Goal: Submit feedback/report problem

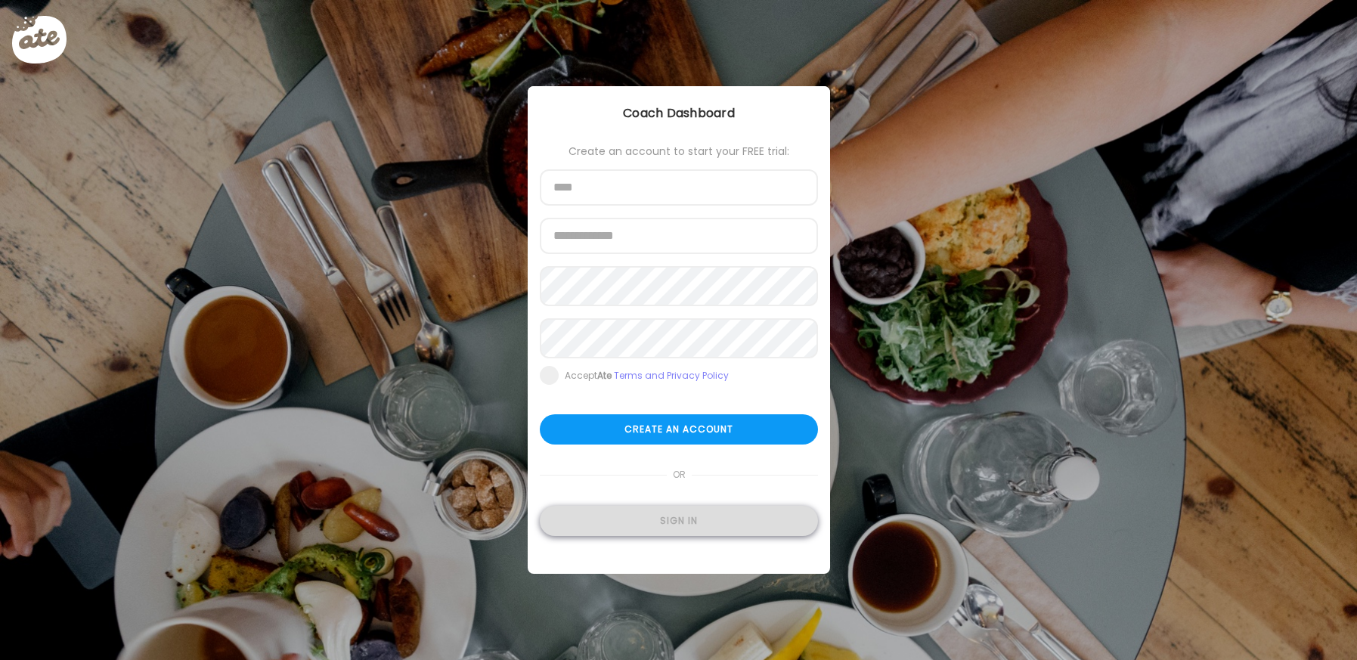
click at [640, 527] on div "Sign in" at bounding box center [679, 521] width 278 height 30
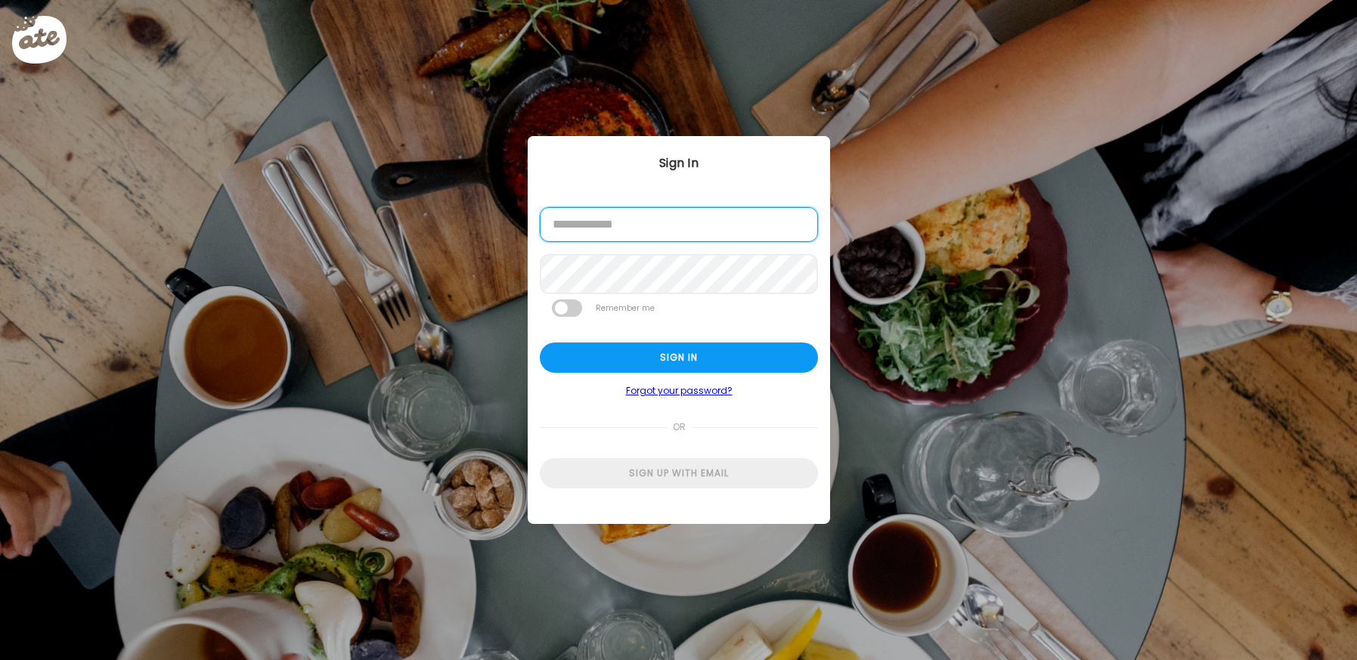
type input "**********"
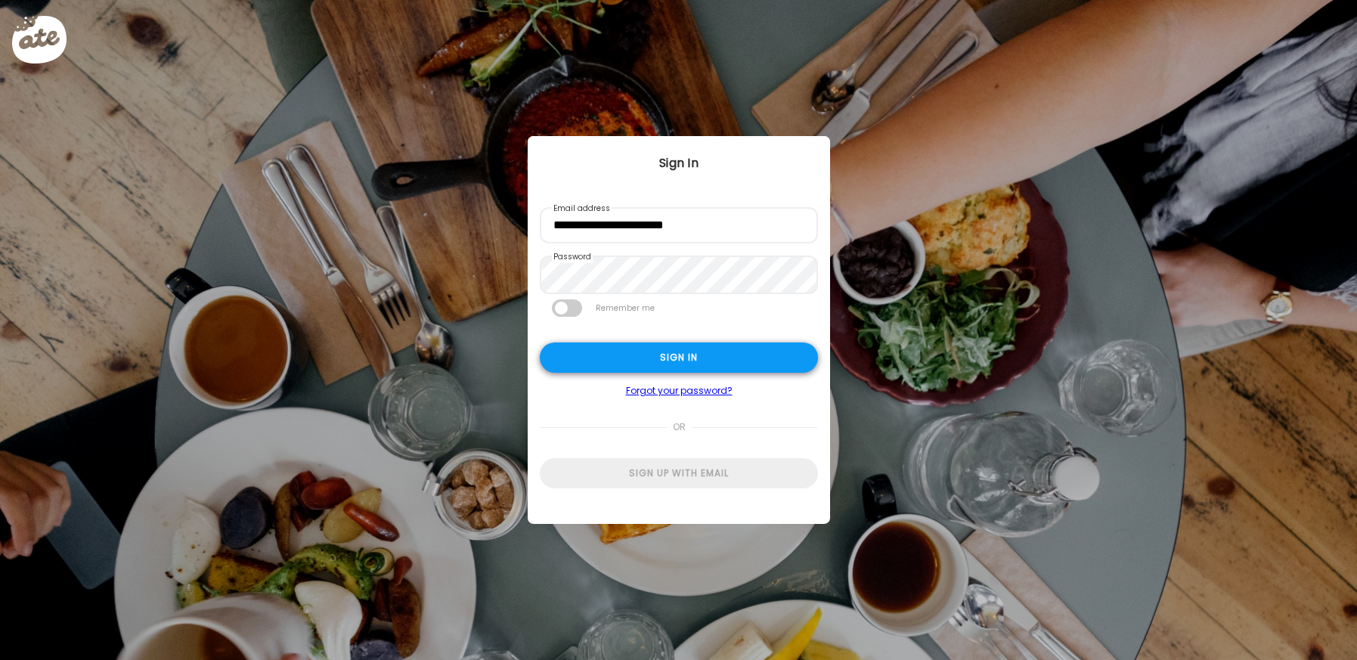
click at [662, 368] on div "Sign in" at bounding box center [679, 357] width 278 height 30
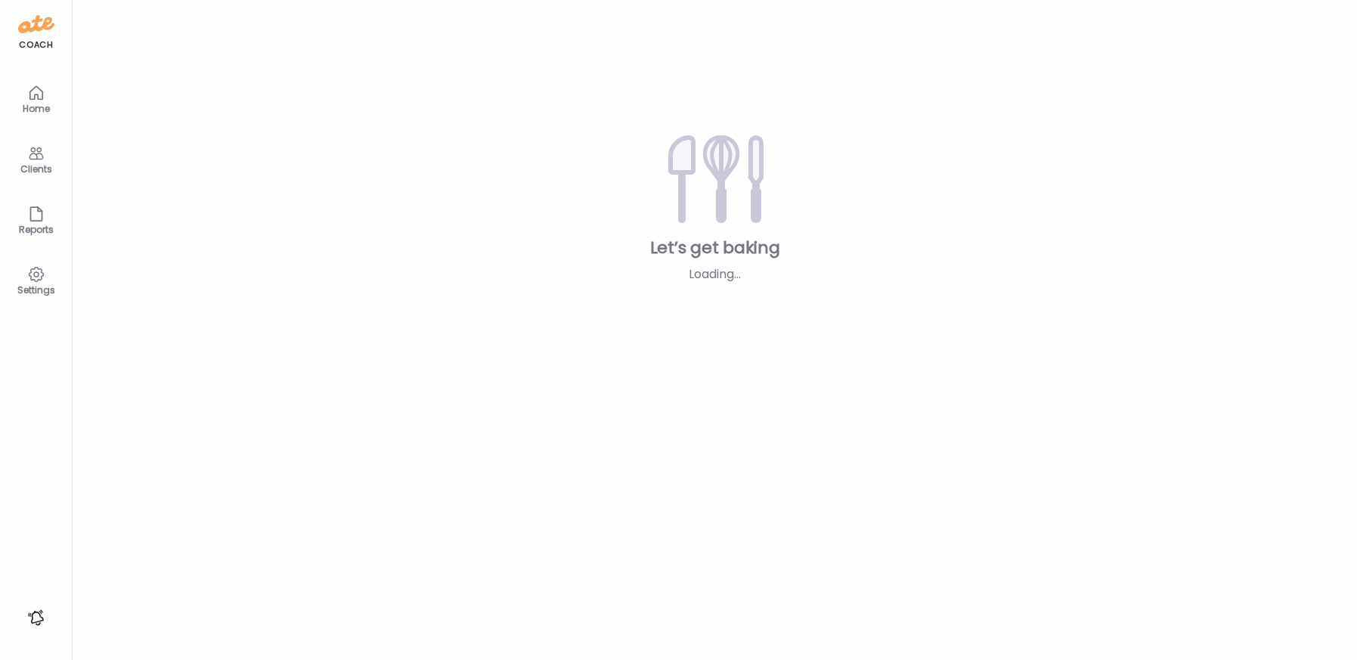
type input "**********"
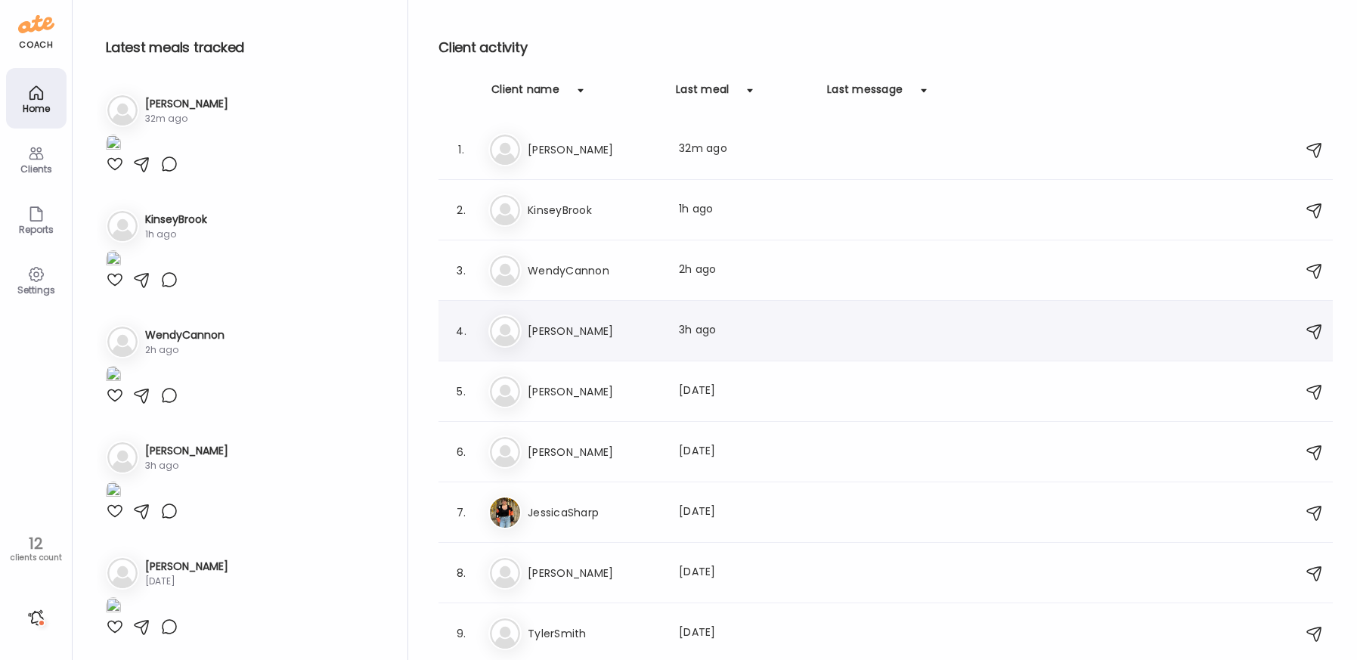
click at [556, 342] on div "Er [PERSON_NAME] Last meal: 3h ago" at bounding box center [887, 330] width 799 height 33
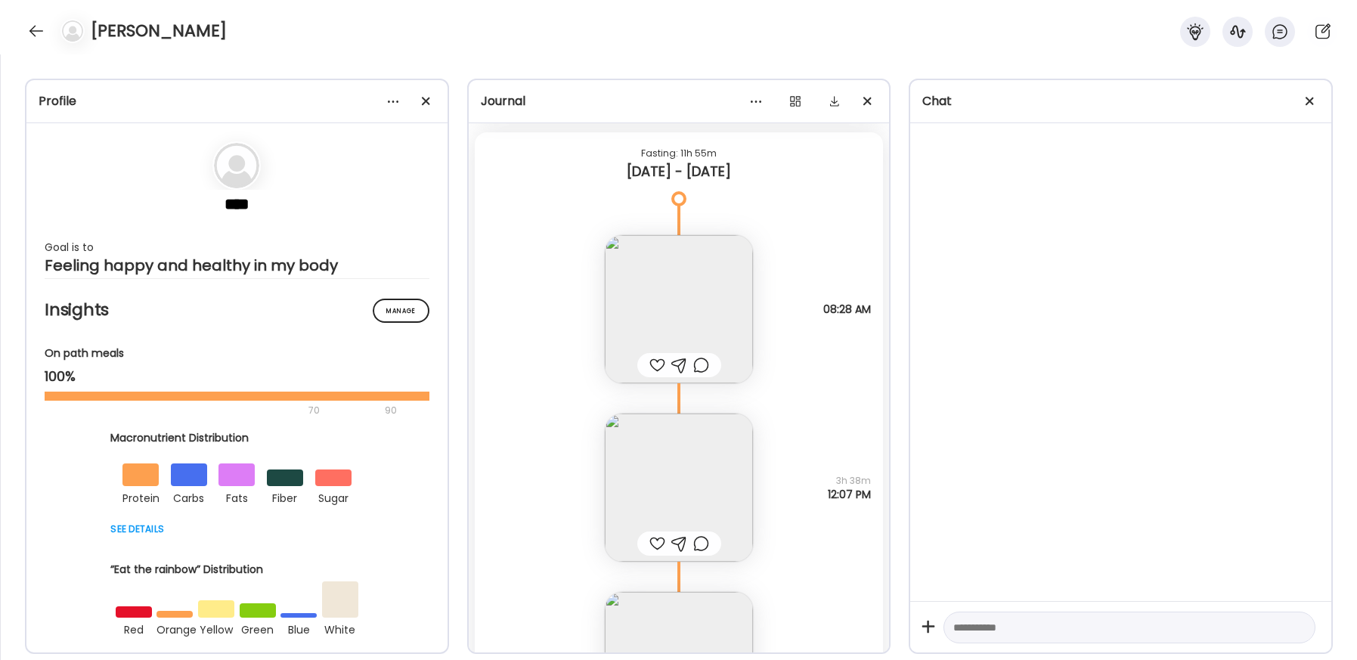
scroll to position [46699, 0]
click at [650, 313] on img at bounding box center [679, 309] width 148 height 148
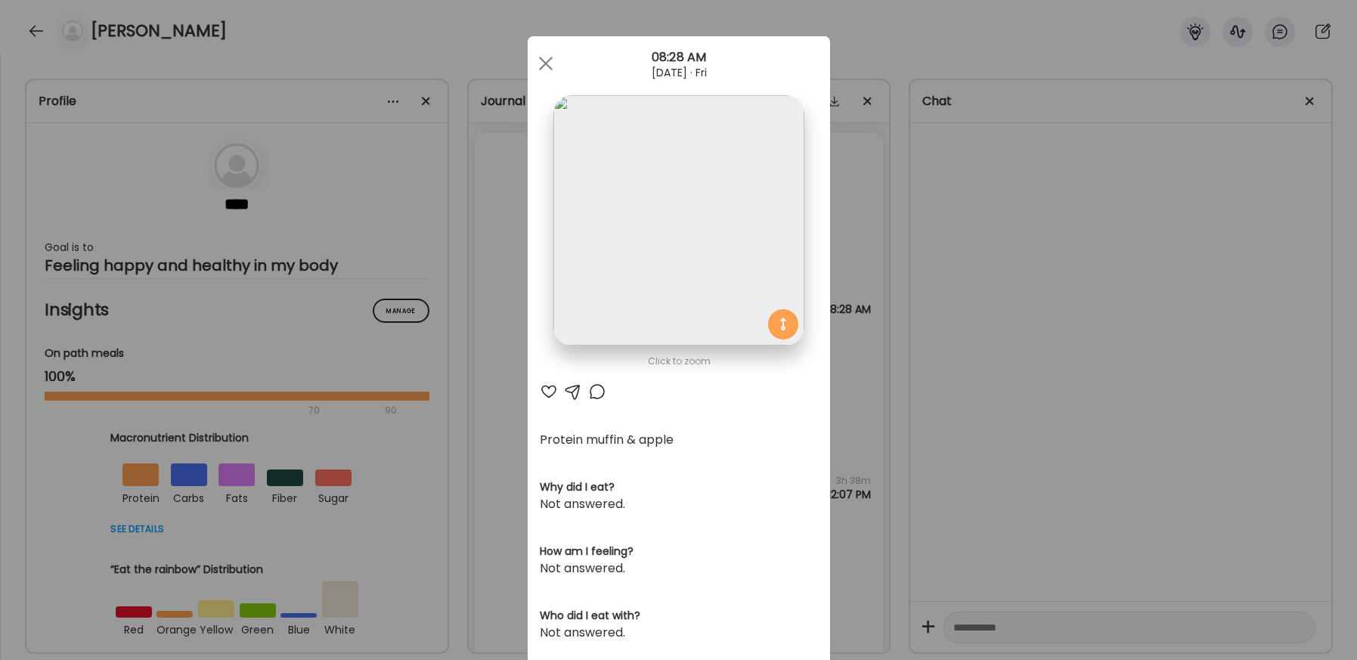
click at [554, 388] on div at bounding box center [549, 391] width 18 height 18
click at [591, 389] on div at bounding box center [597, 391] width 18 height 18
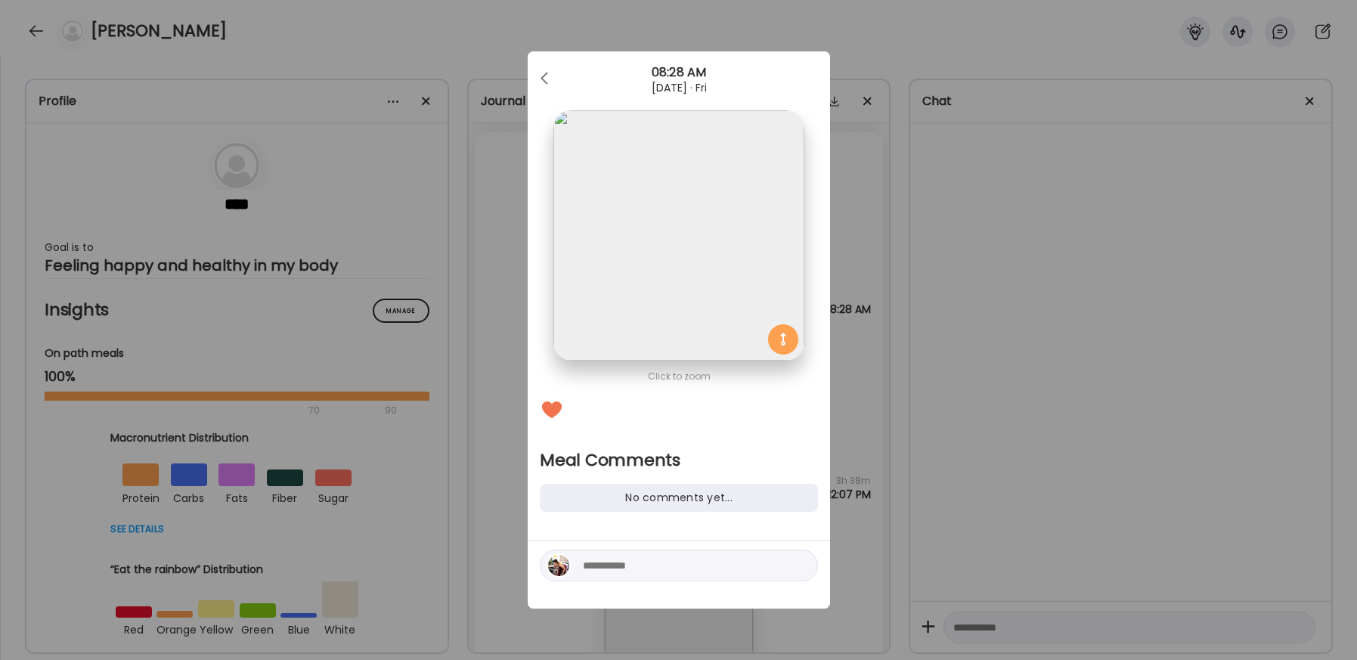
click at [630, 549] on div at bounding box center [679, 565] width 278 height 32
click at [628, 564] on textarea at bounding box center [685, 565] width 204 height 18
type textarea "**********"
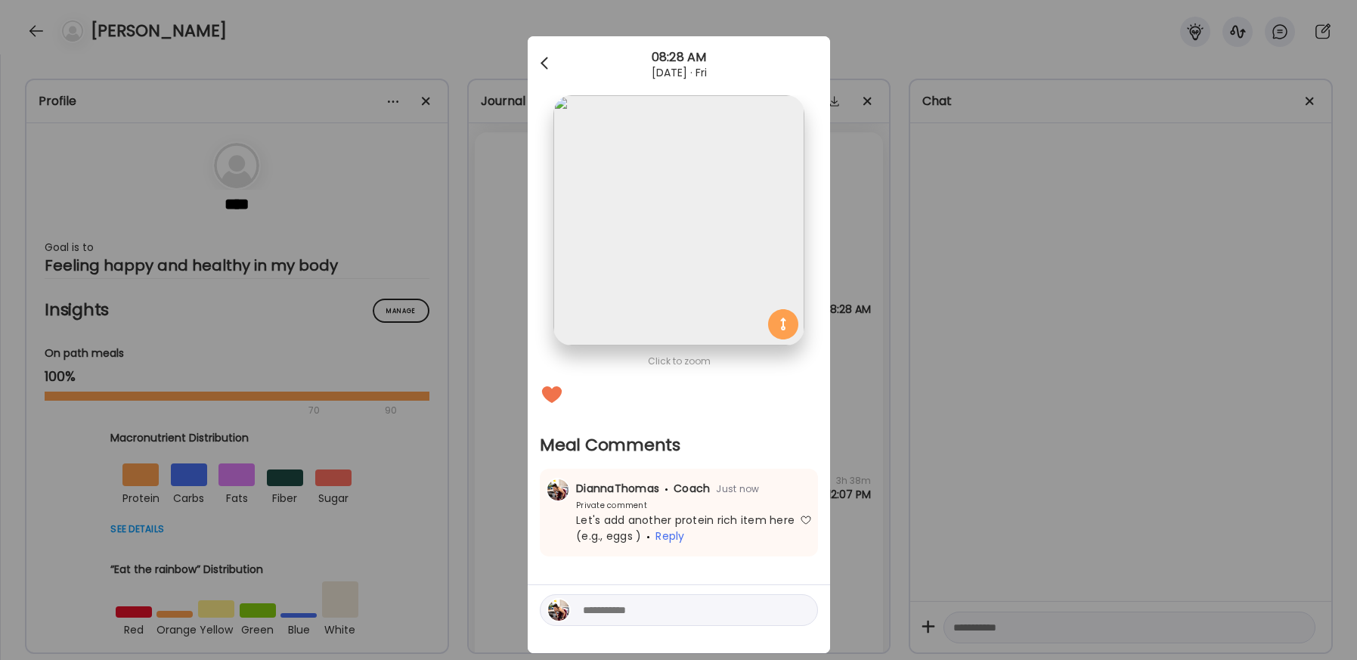
click at [538, 64] on div at bounding box center [546, 63] width 30 height 30
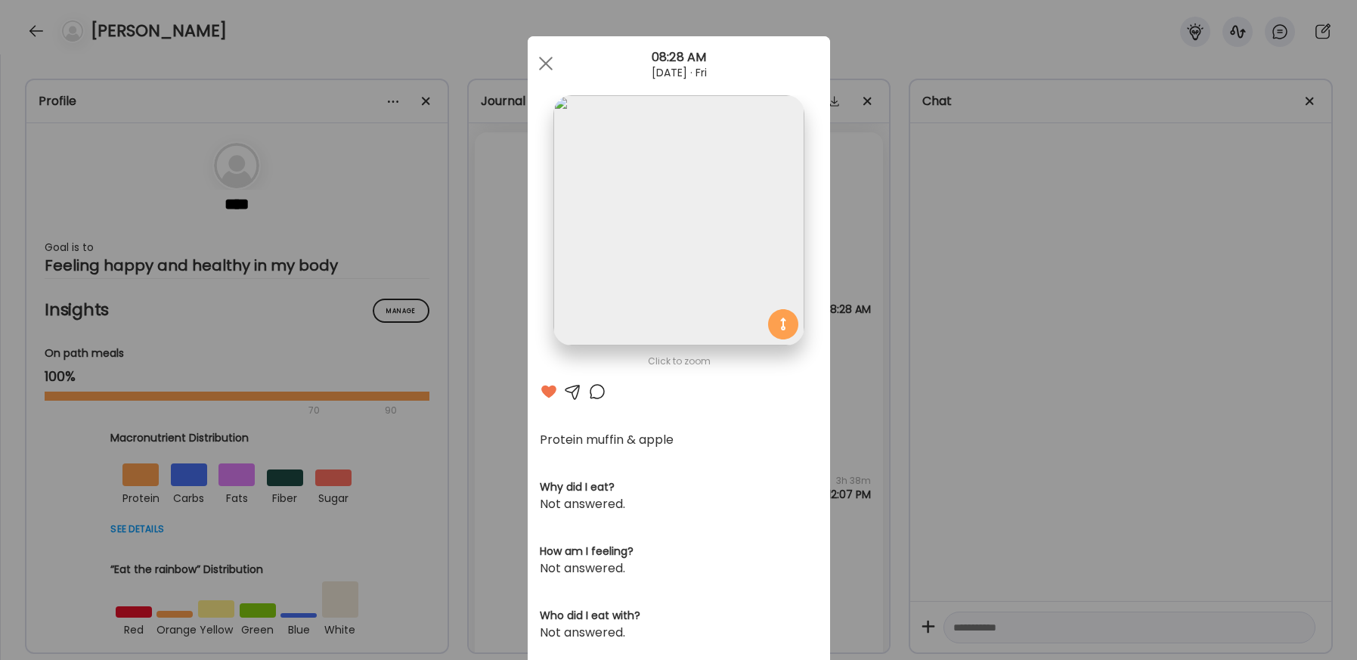
click at [538, 64] on div at bounding box center [546, 63] width 30 height 30
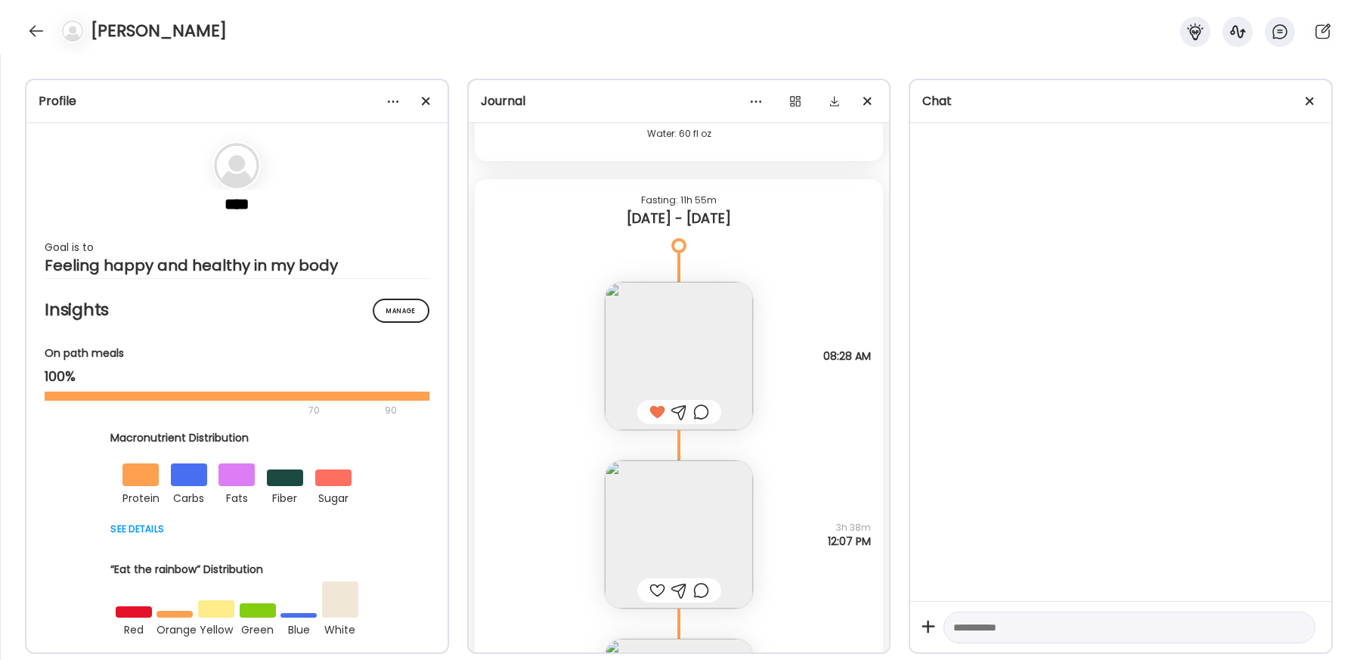
scroll to position [46653, 0]
click at [655, 593] on div at bounding box center [657, 589] width 16 height 18
click at [701, 590] on div at bounding box center [701, 589] width 16 height 18
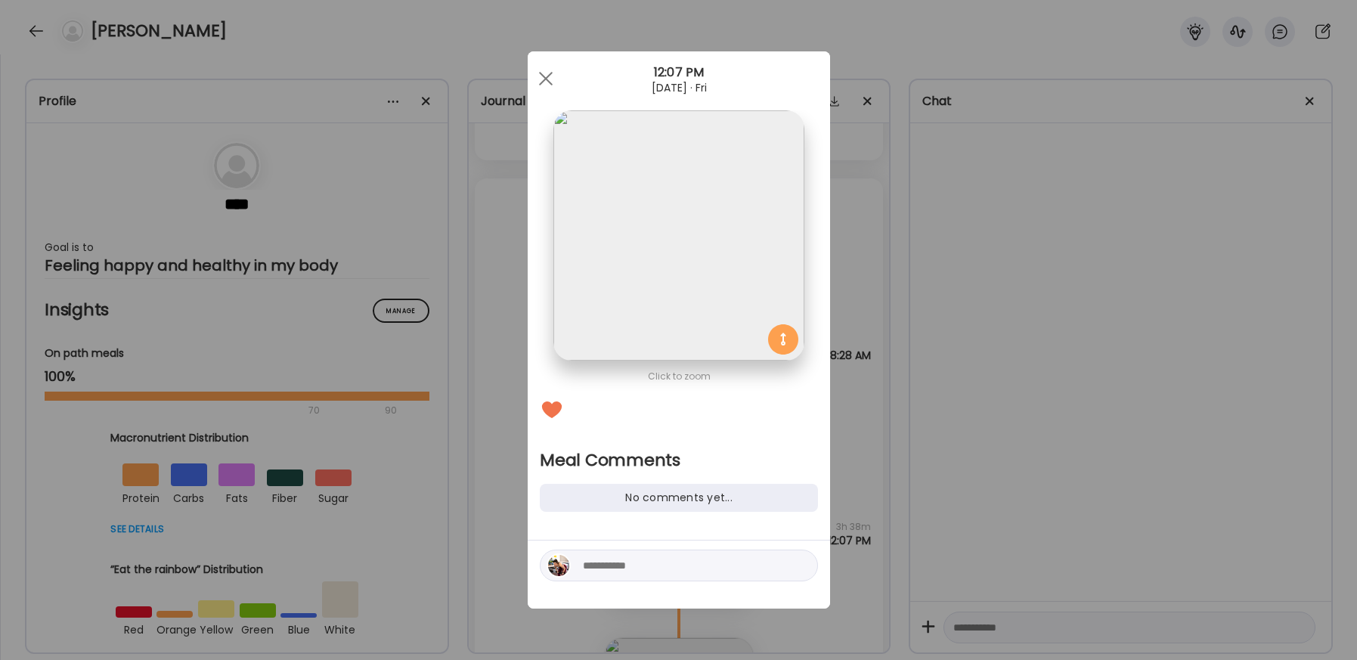
click at [651, 536] on div "Click to zoom Meal Comments No comments yet..." at bounding box center [679, 329] width 302 height 557
click at [636, 561] on textarea at bounding box center [685, 565] width 204 height 18
type textarea "**********"
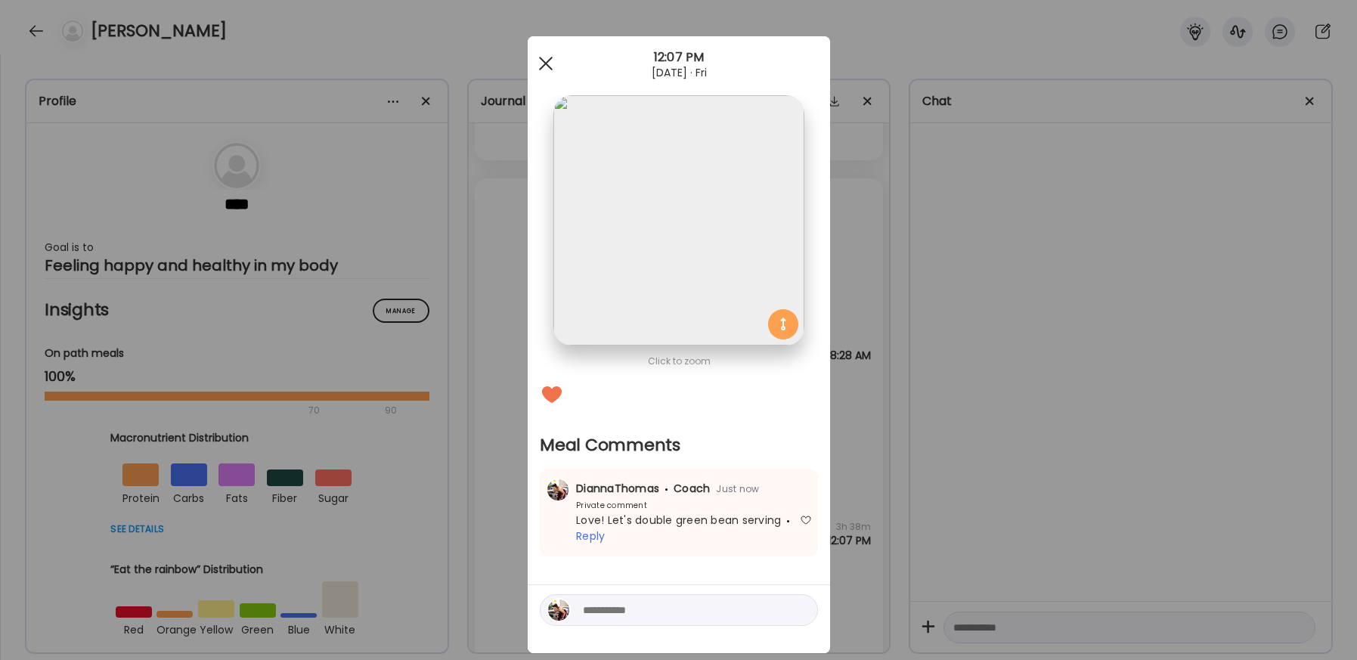
click at [553, 55] on div at bounding box center [546, 63] width 30 height 30
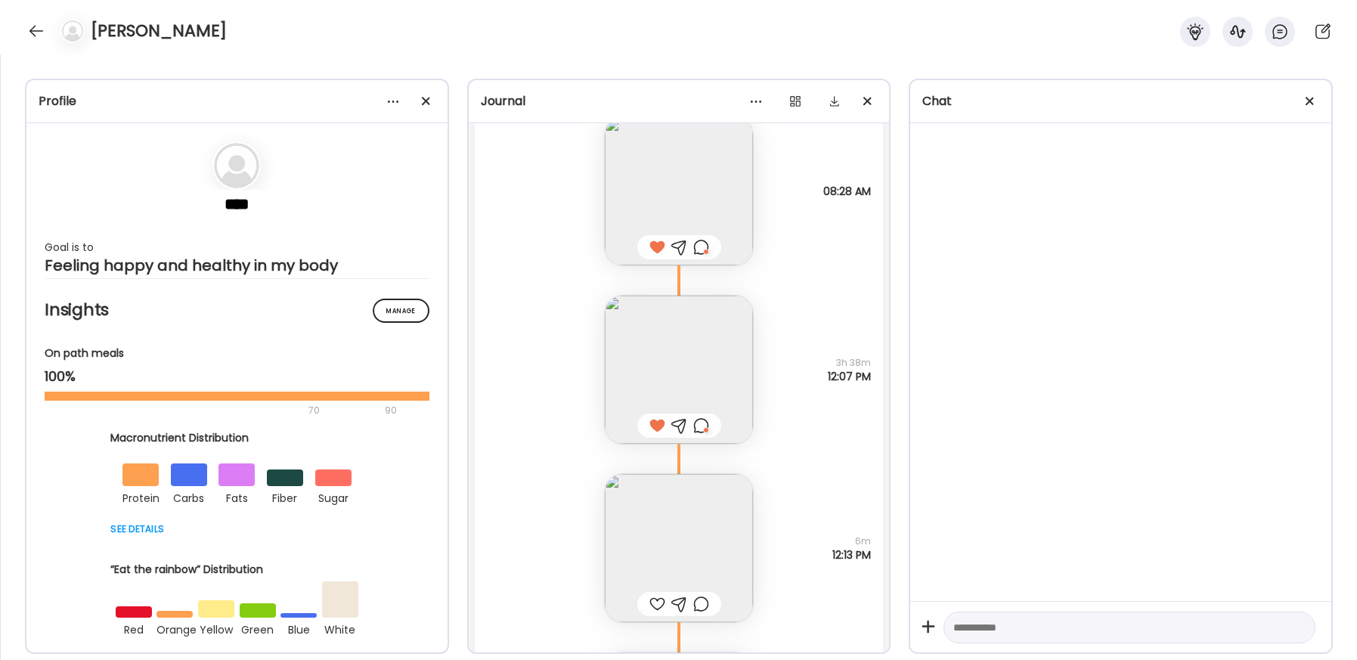
scroll to position [46818, 0]
click at [653, 598] on div at bounding box center [657, 603] width 16 height 18
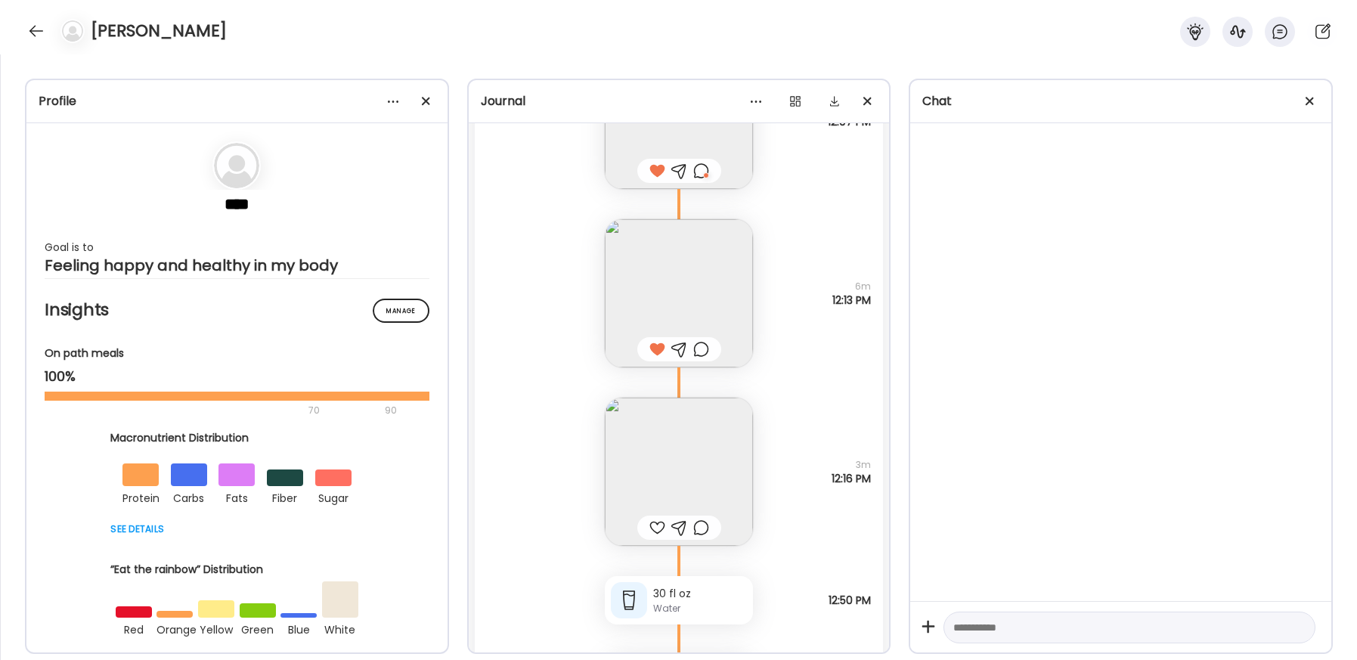
scroll to position [47073, 0]
click at [705, 524] on div at bounding box center [701, 526] width 16 height 18
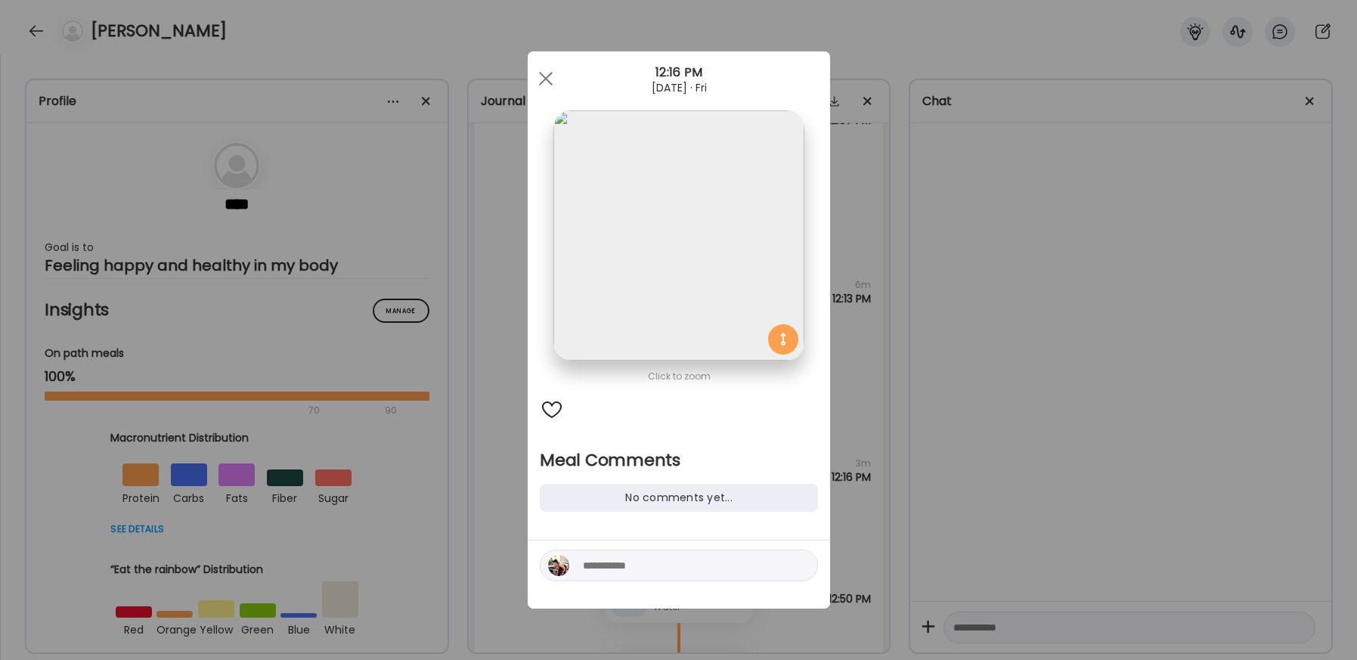
click at [673, 574] on textarea at bounding box center [685, 565] width 204 height 18
type textarea "**********"
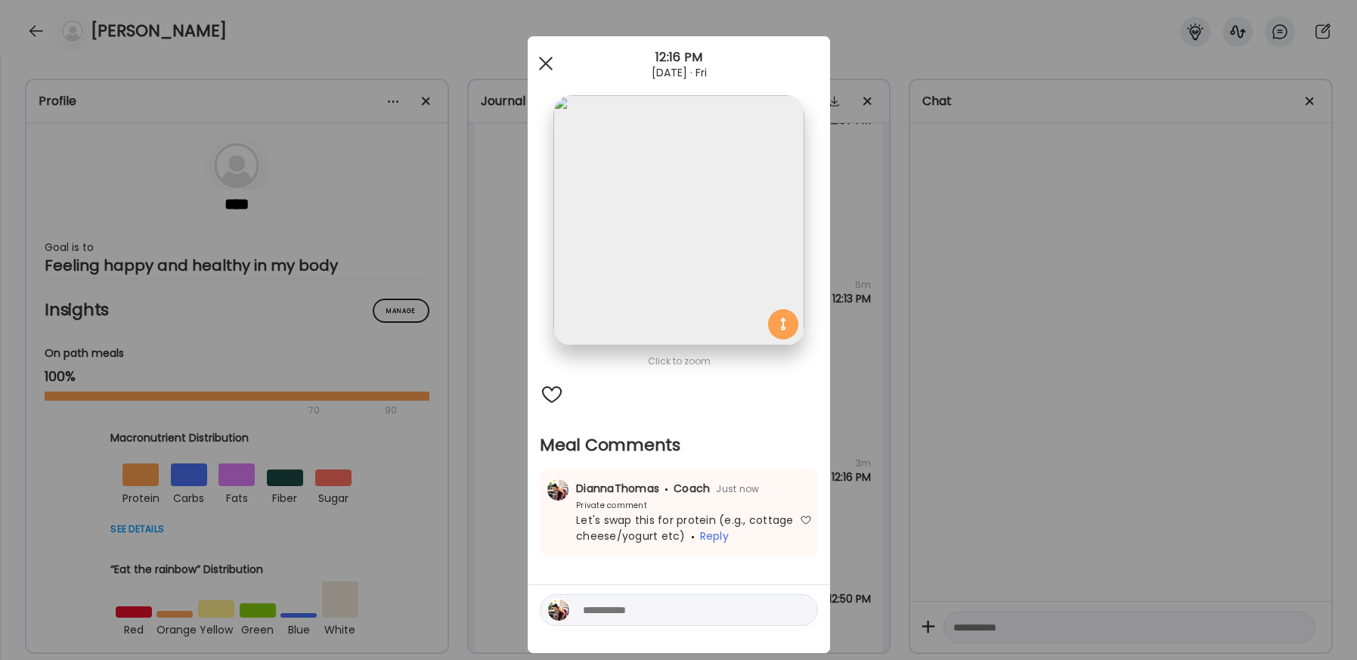
click at [535, 63] on div at bounding box center [546, 63] width 30 height 30
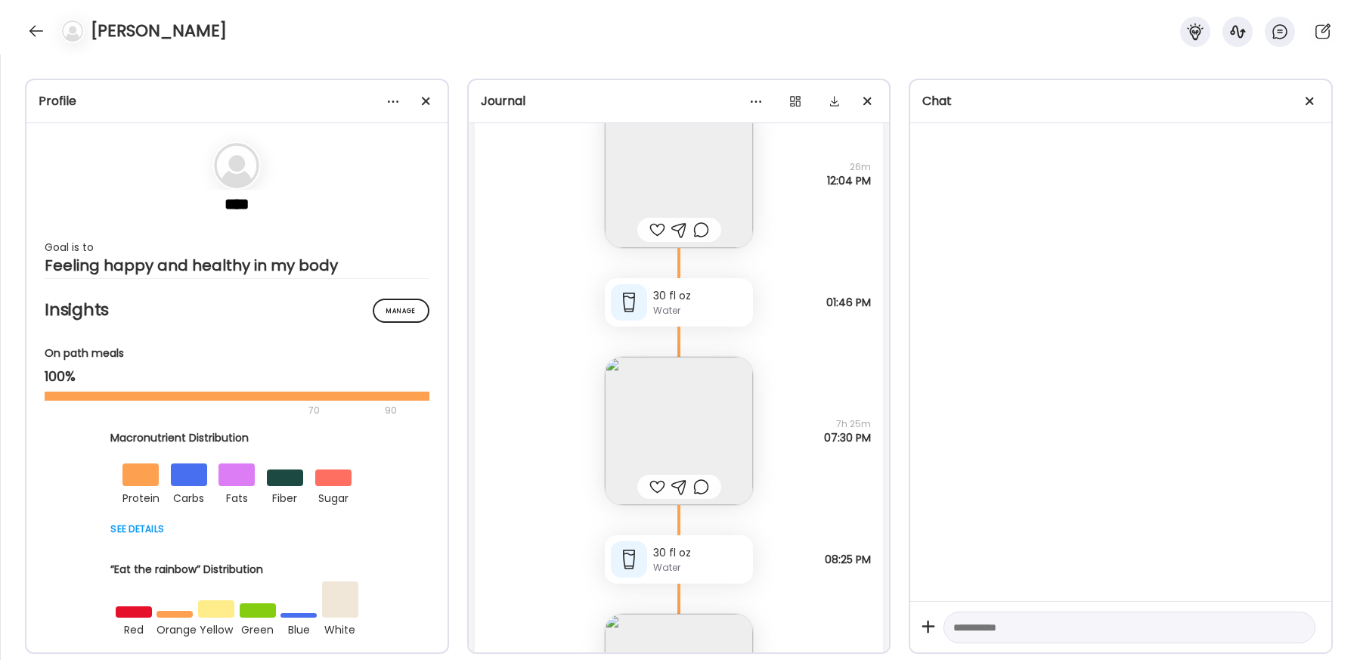
scroll to position [45930, 0]
click at [649, 484] on div at bounding box center [657, 487] width 16 height 18
click at [703, 482] on div at bounding box center [701, 487] width 16 height 18
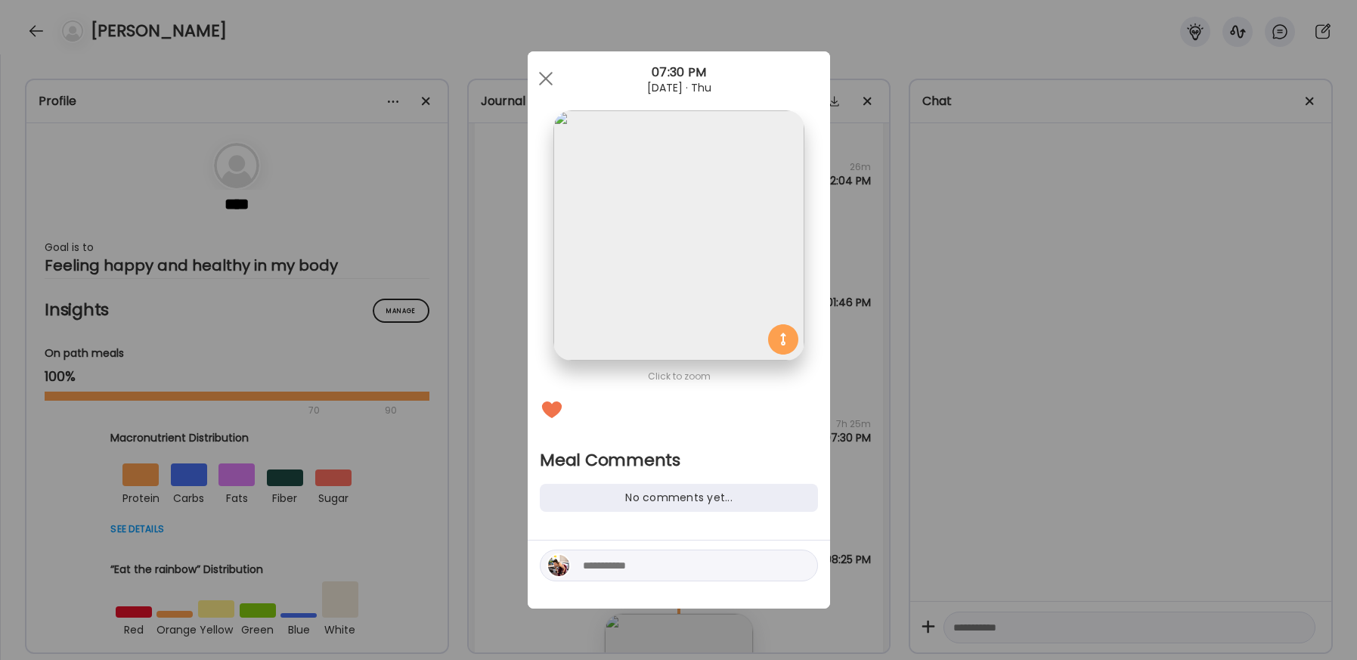
click at [650, 563] on textarea at bounding box center [685, 565] width 204 height 18
type textarea "**********"
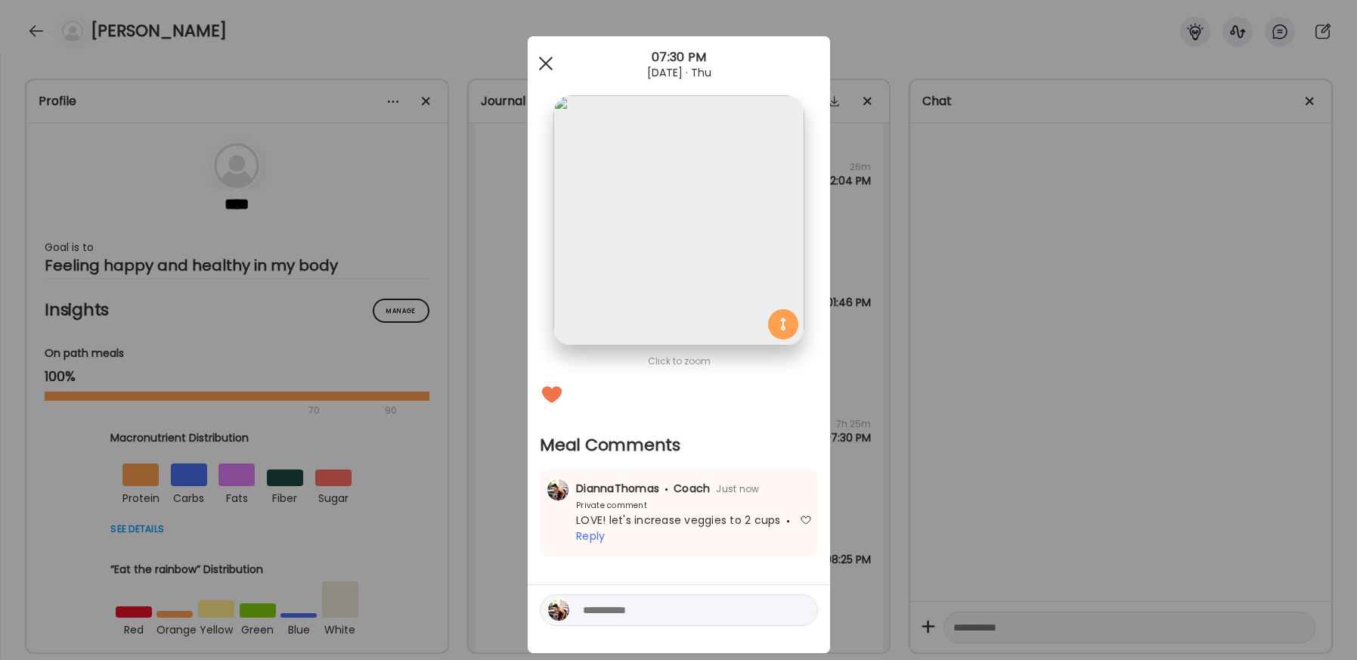
click at [557, 56] on div at bounding box center [546, 63] width 30 height 30
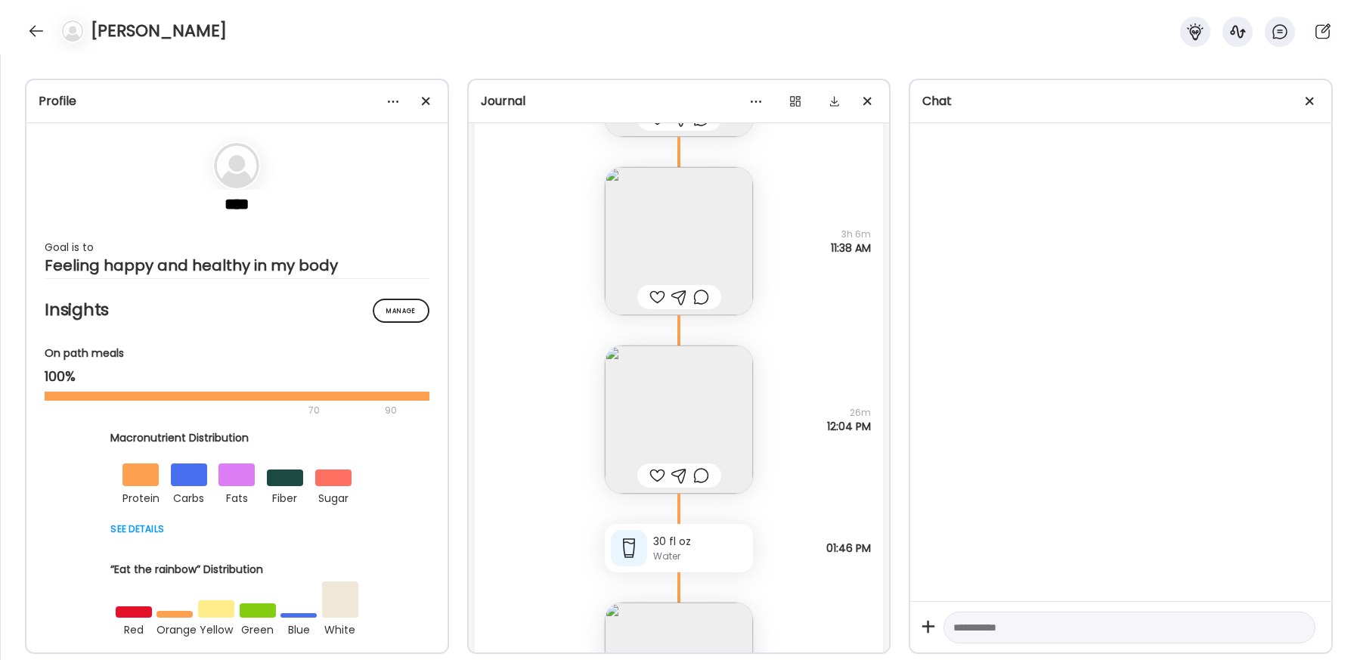
scroll to position [45662, 0]
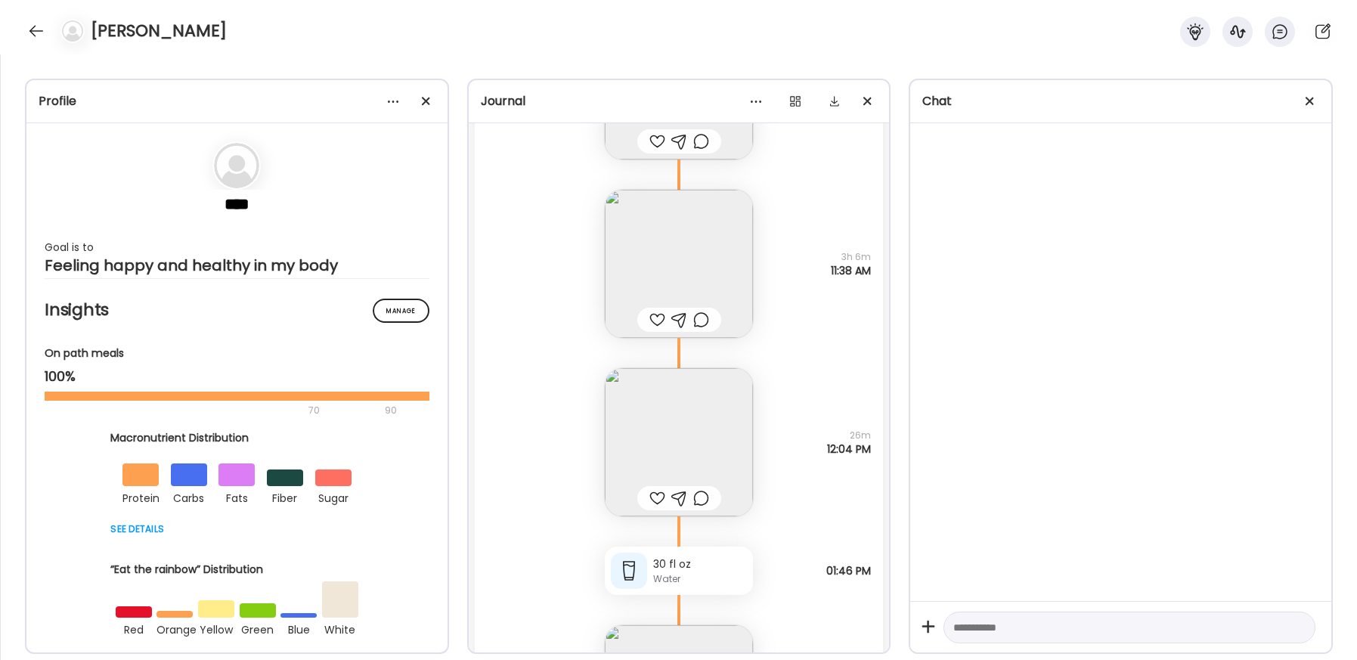
click at [656, 500] on div at bounding box center [657, 498] width 16 height 18
click at [694, 500] on div at bounding box center [701, 498] width 16 height 18
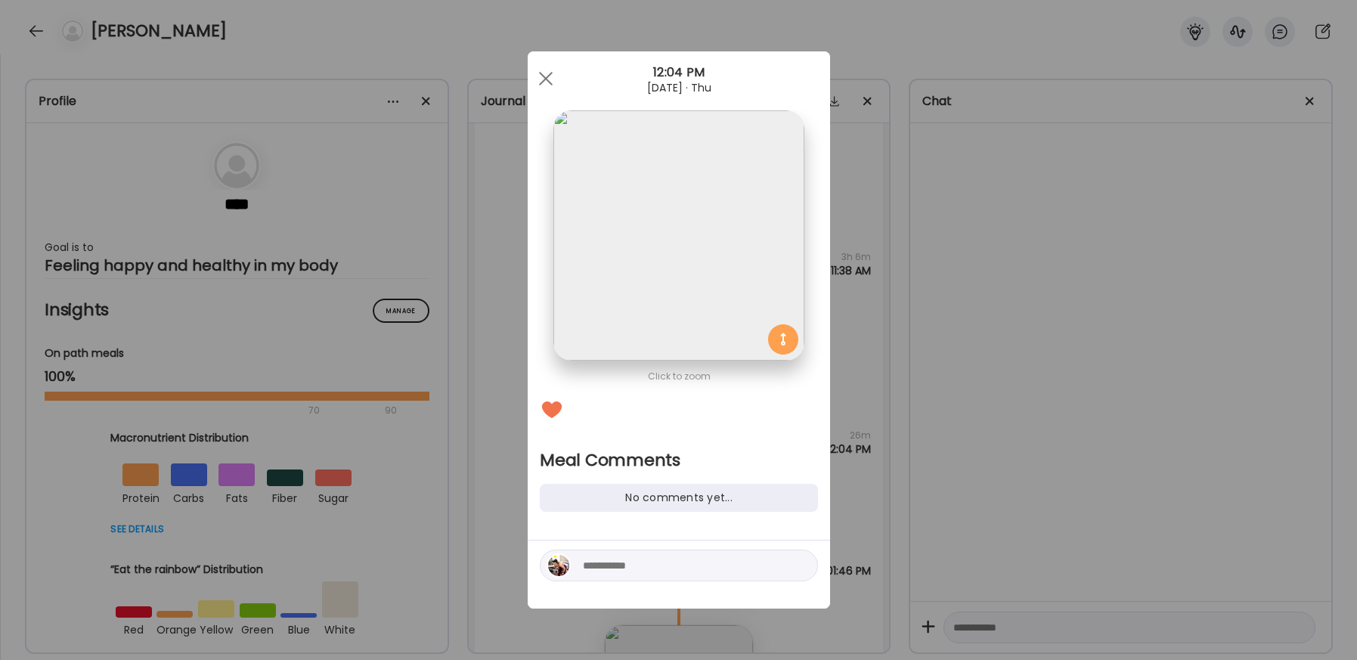
click at [625, 552] on div at bounding box center [679, 565] width 278 height 32
click at [624, 568] on textarea at bounding box center [685, 565] width 204 height 18
type textarea "**********"
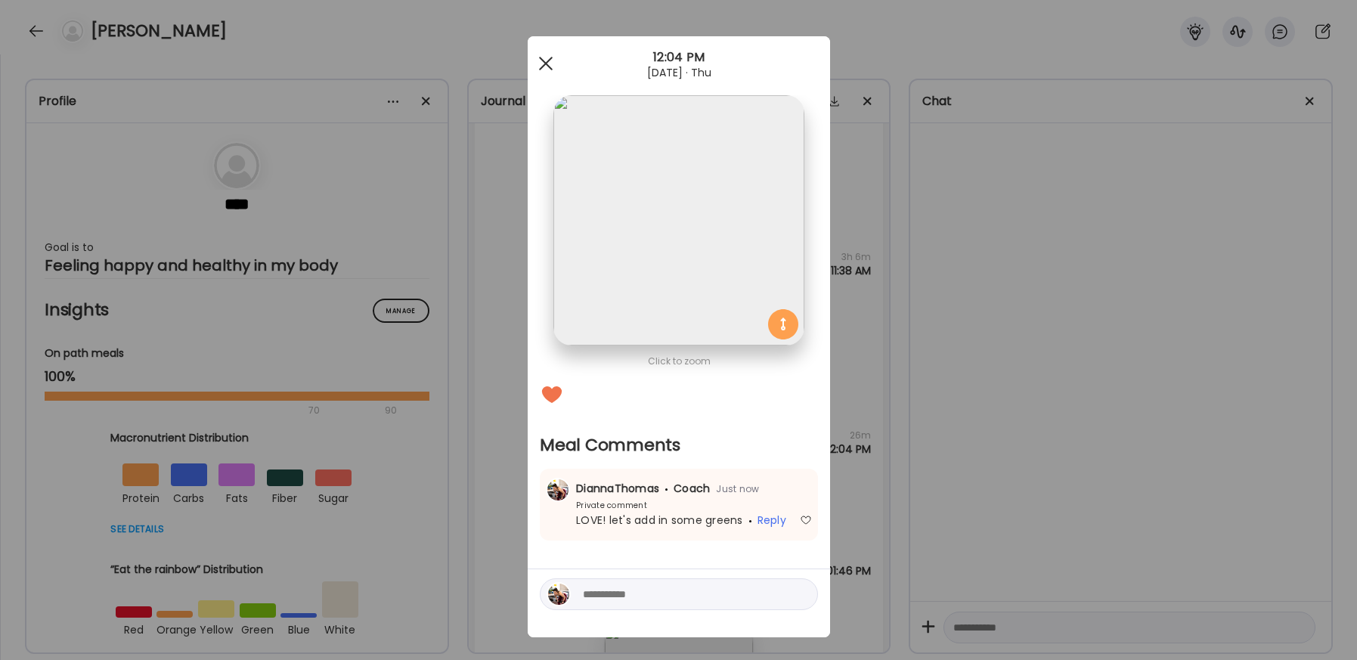
click at [549, 57] on div at bounding box center [546, 63] width 30 height 30
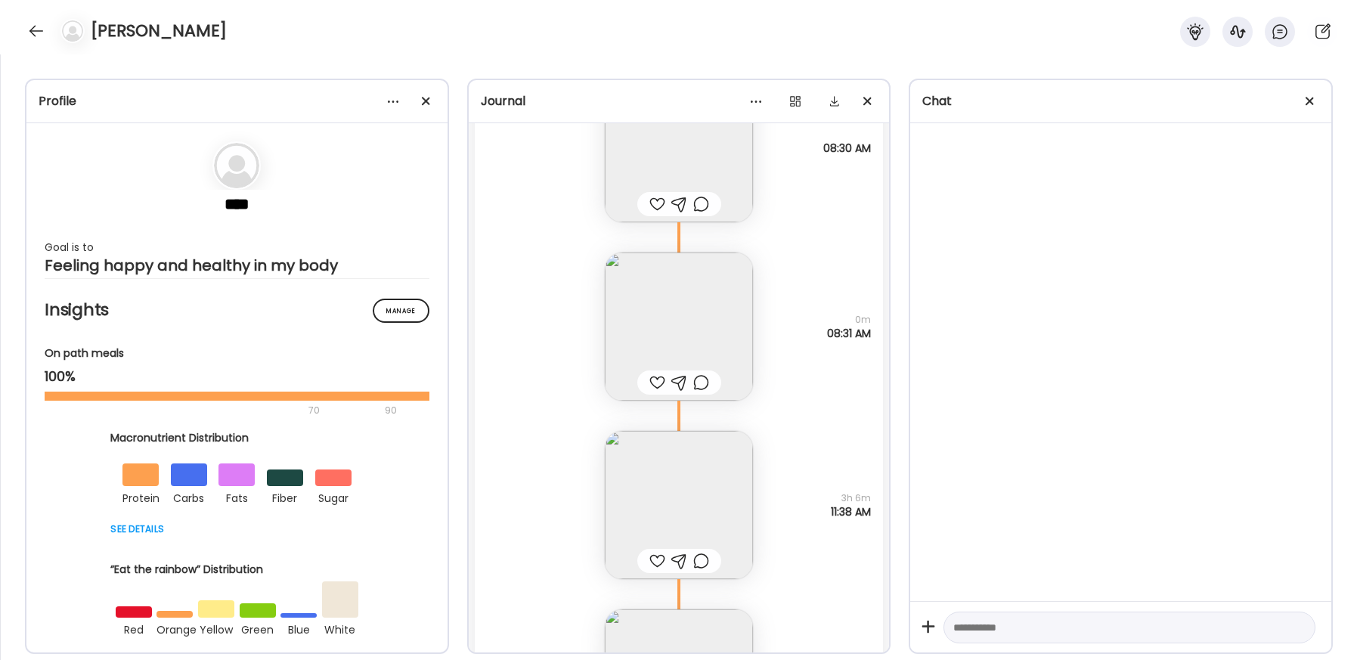
scroll to position [45394, 0]
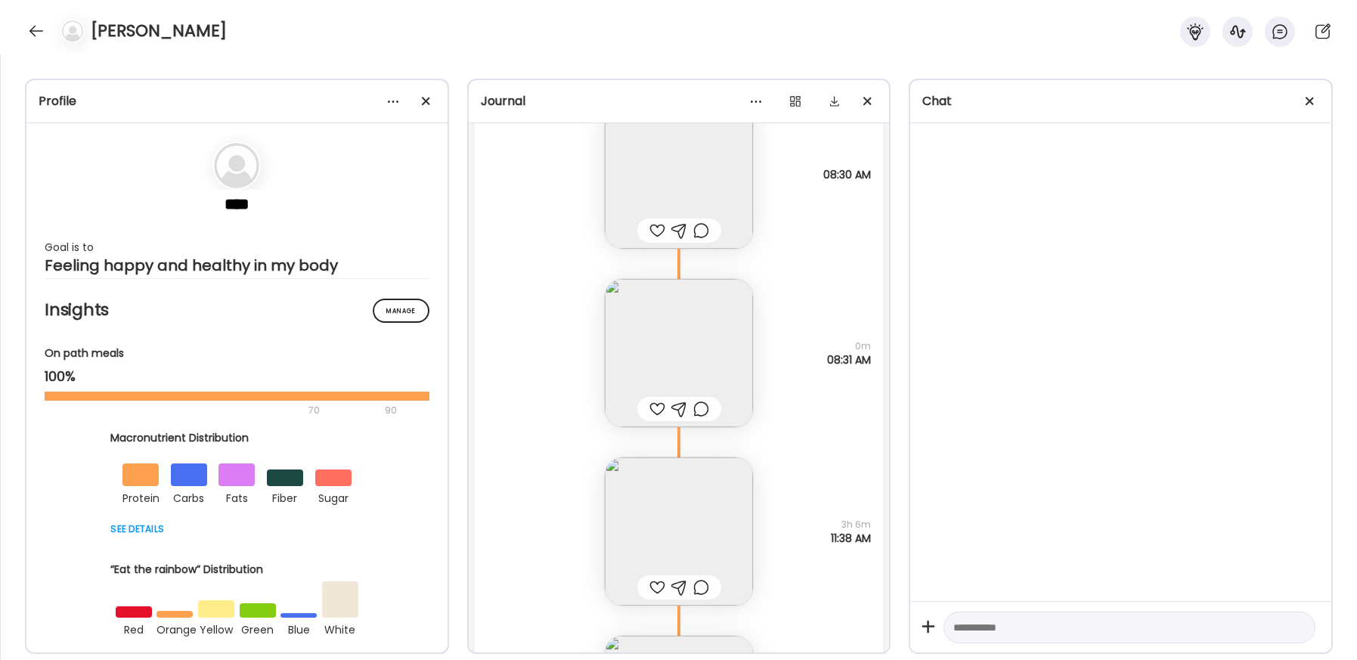
click at [655, 416] on div at bounding box center [657, 409] width 16 height 18
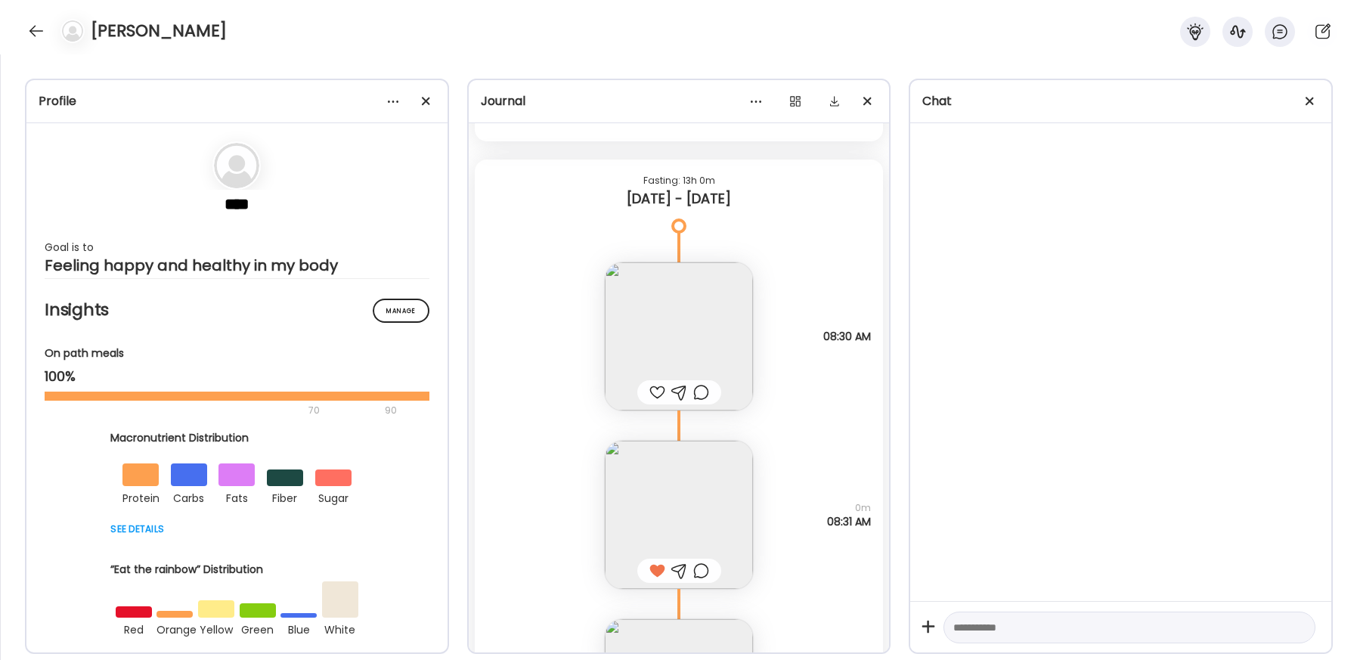
scroll to position [45209, 0]
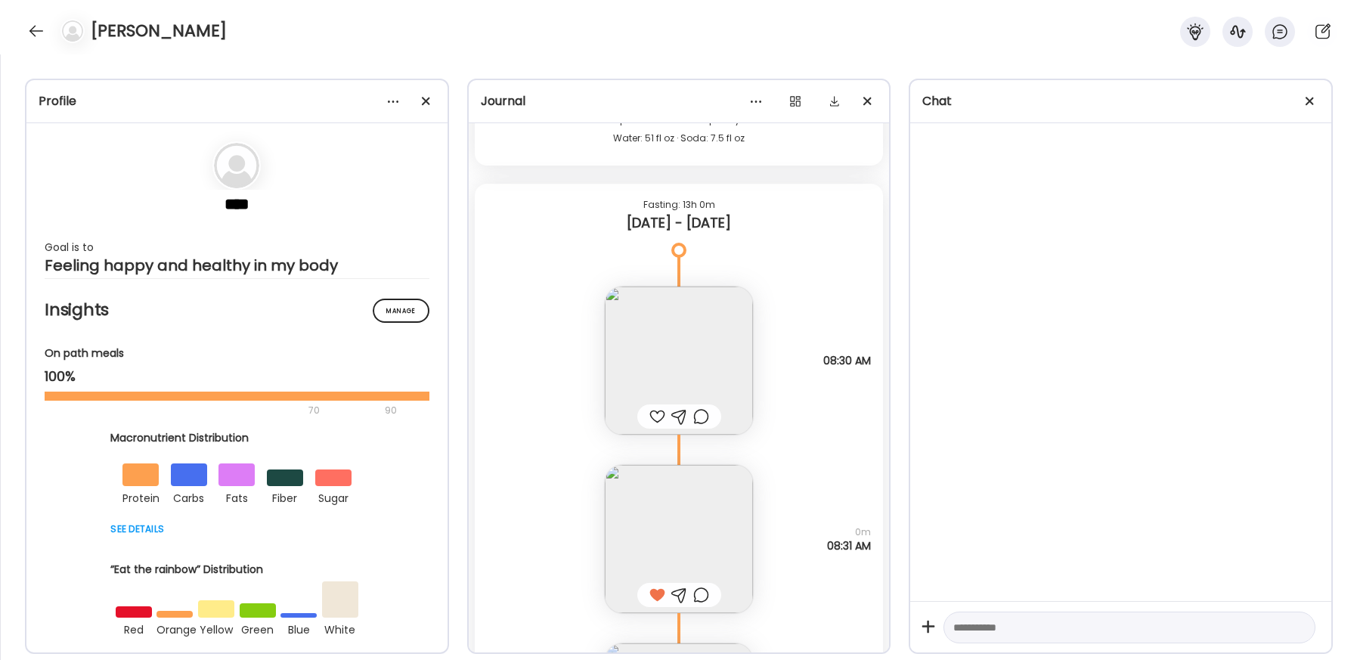
click at [696, 419] on div at bounding box center [701, 416] width 16 height 18
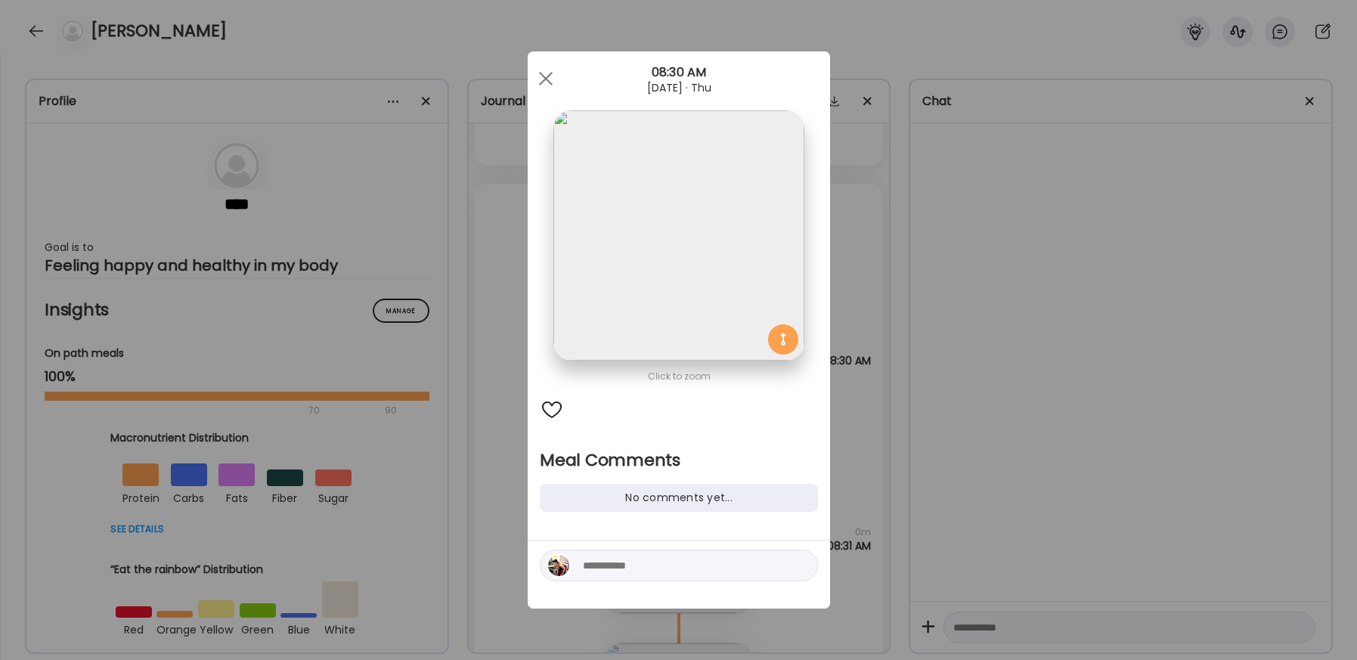
click at [670, 562] on textarea at bounding box center [685, 565] width 204 height 18
type textarea "**********"
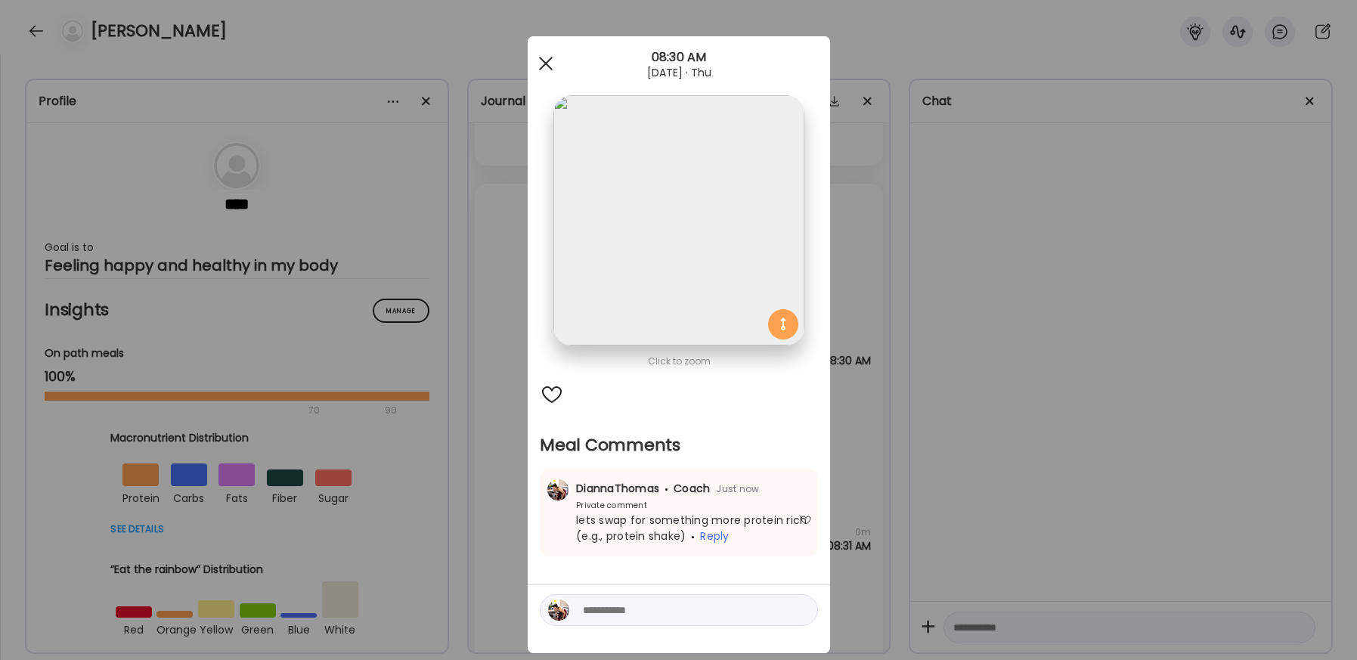
click at [540, 58] on span at bounding box center [545, 64] width 14 height 14
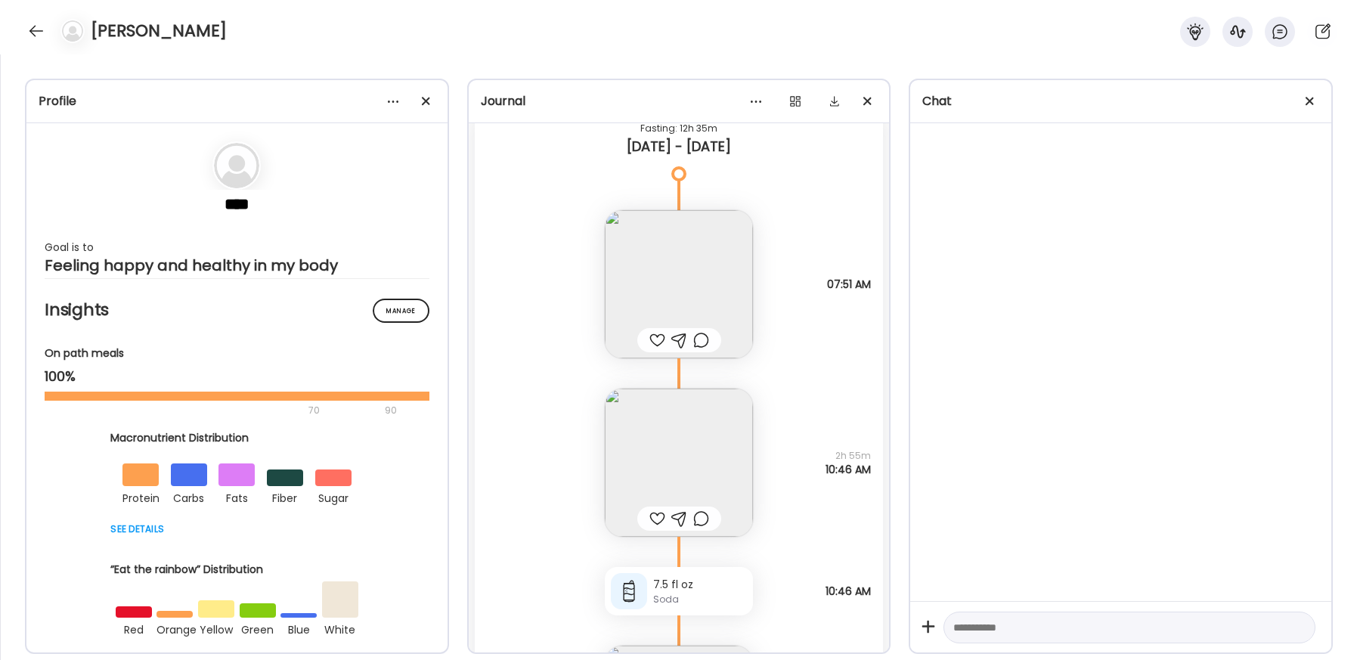
scroll to position [43488, 0]
click at [659, 517] on div at bounding box center [657, 519] width 16 height 18
click at [704, 517] on div at bounding box center [701, 519] width 16 height 18
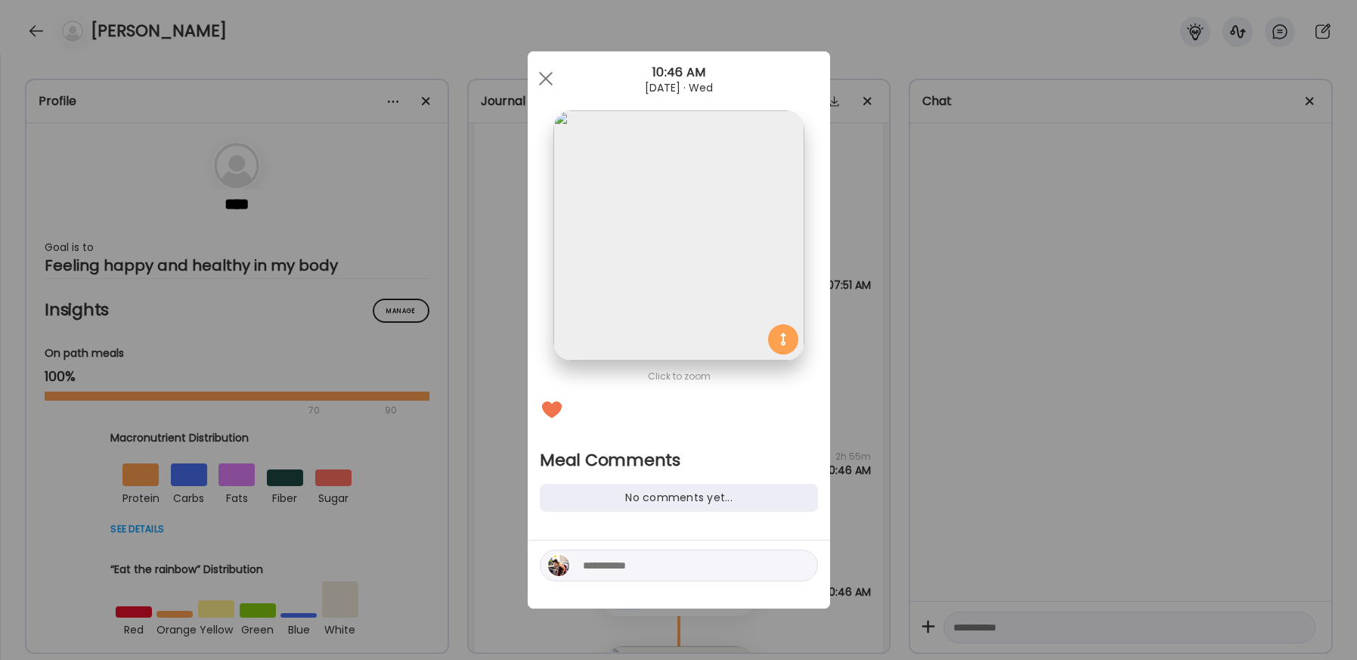
click at [661, 575] on div at bounding box center [679, 565] width 278 height 32
click at [657, 564] on textarea at bounding box center [685, 565] width 204 height 18
type textarea "**********"
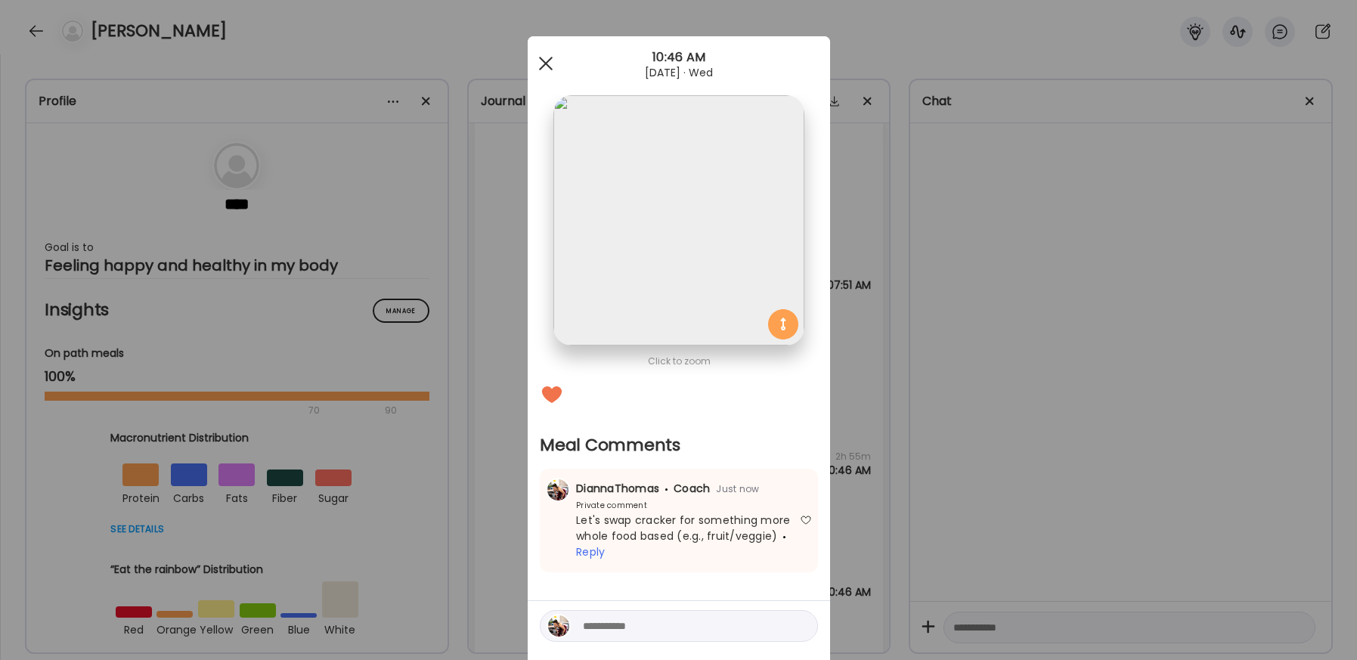
click at [547, 54] on div at bounding box center [546, 63] width 30 height 30
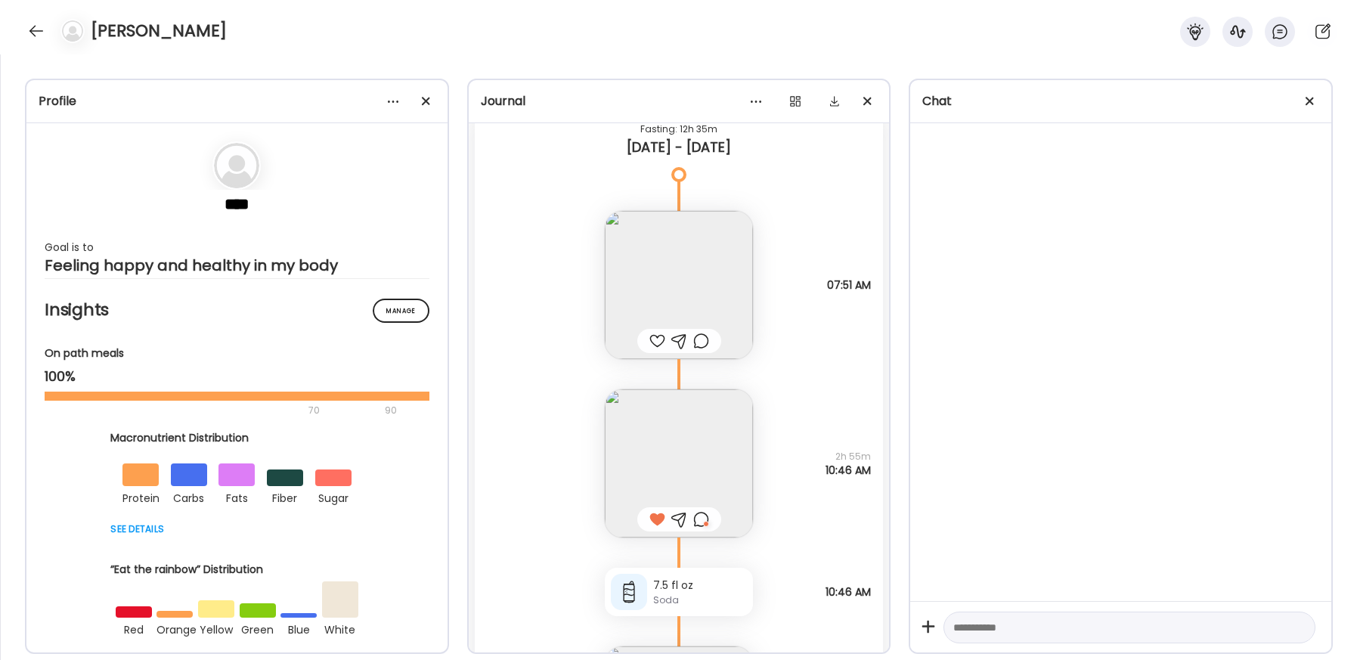
click at [655, 339] on div at bounding box center [657, 341] width 16 height 18
click at [701, 339] on div at bounding box center [701, 341] width 16 height 18
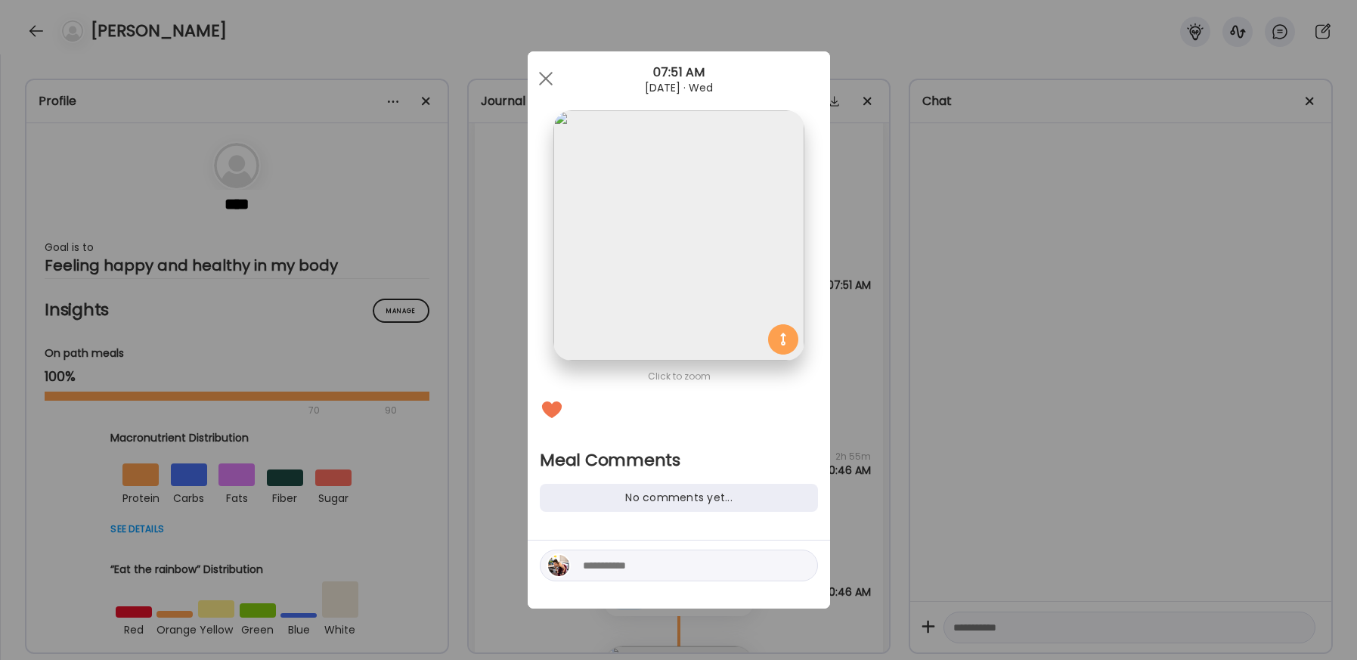
click at [636, 550] on div at bounding box center [679, 565] width 278 height 32
click at [636, 558] on textarea at bounding box center [685, 565] width 204 height 18
type textarea "*****"
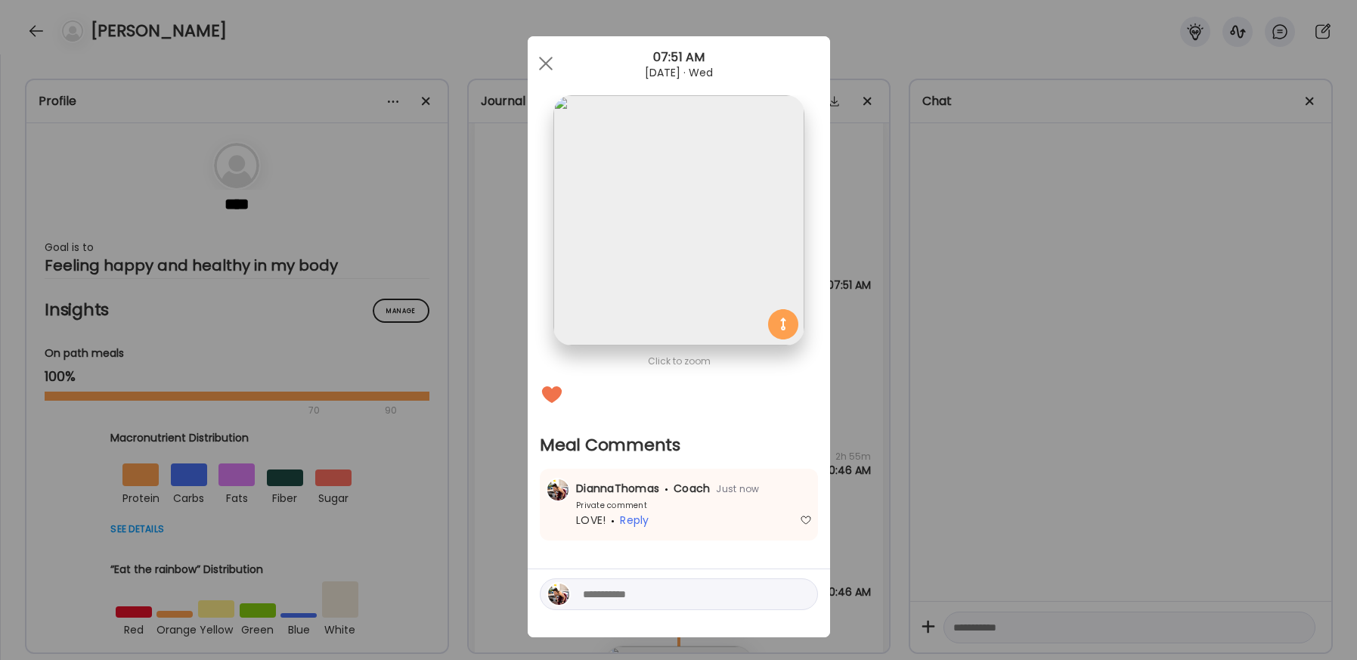
click at [634, 588] on textarea at bounding box center [685, 594] width 204 height 18
type textarea "**********"
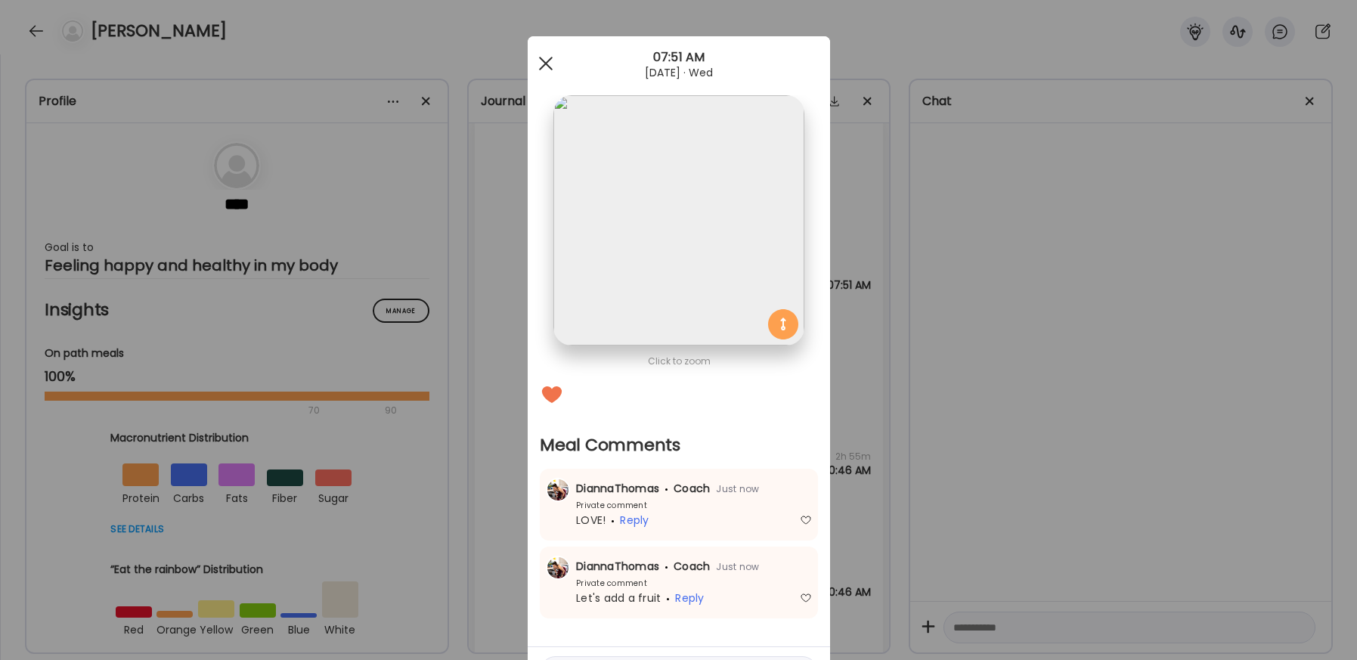
click at [542, 56] on div at bounding box center [546, 63] width 30 height 30
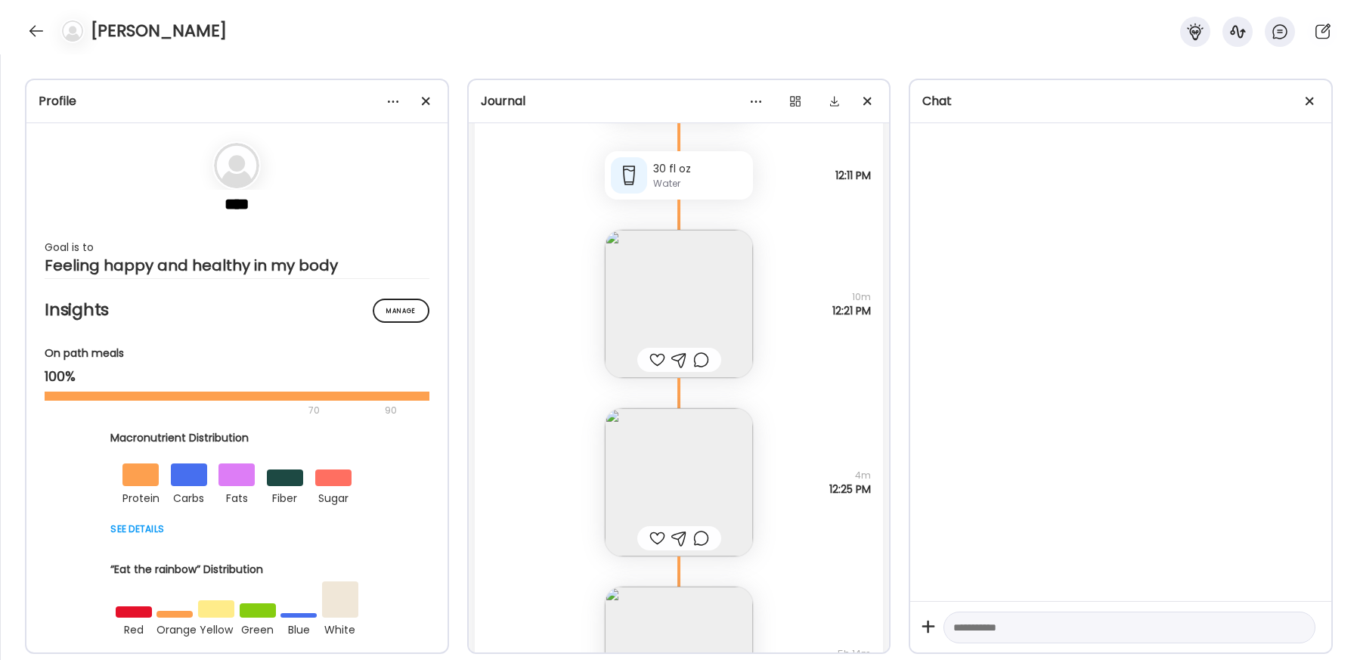
scroll to position [42346, 0]
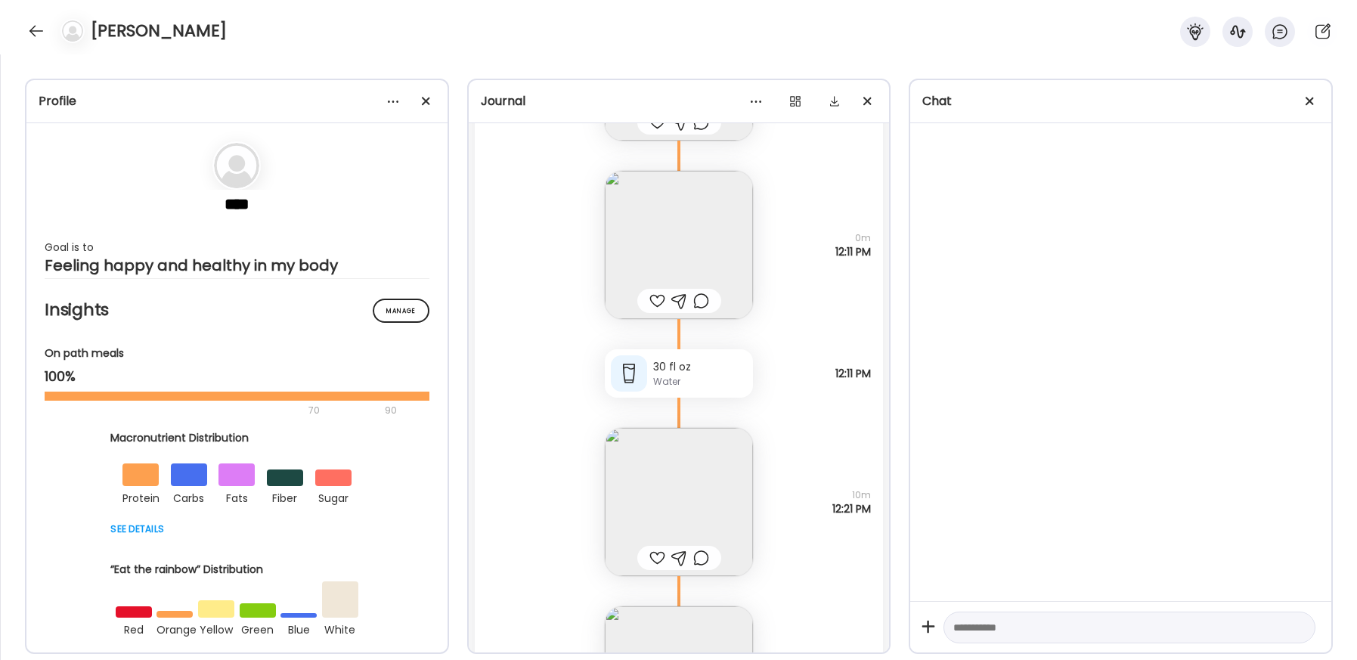
click at [656, 561] on div at bounding box center [657, 558] width 16 height 18
click at [700, 561] on div at bounding box center [701, 558] width 16 height 18
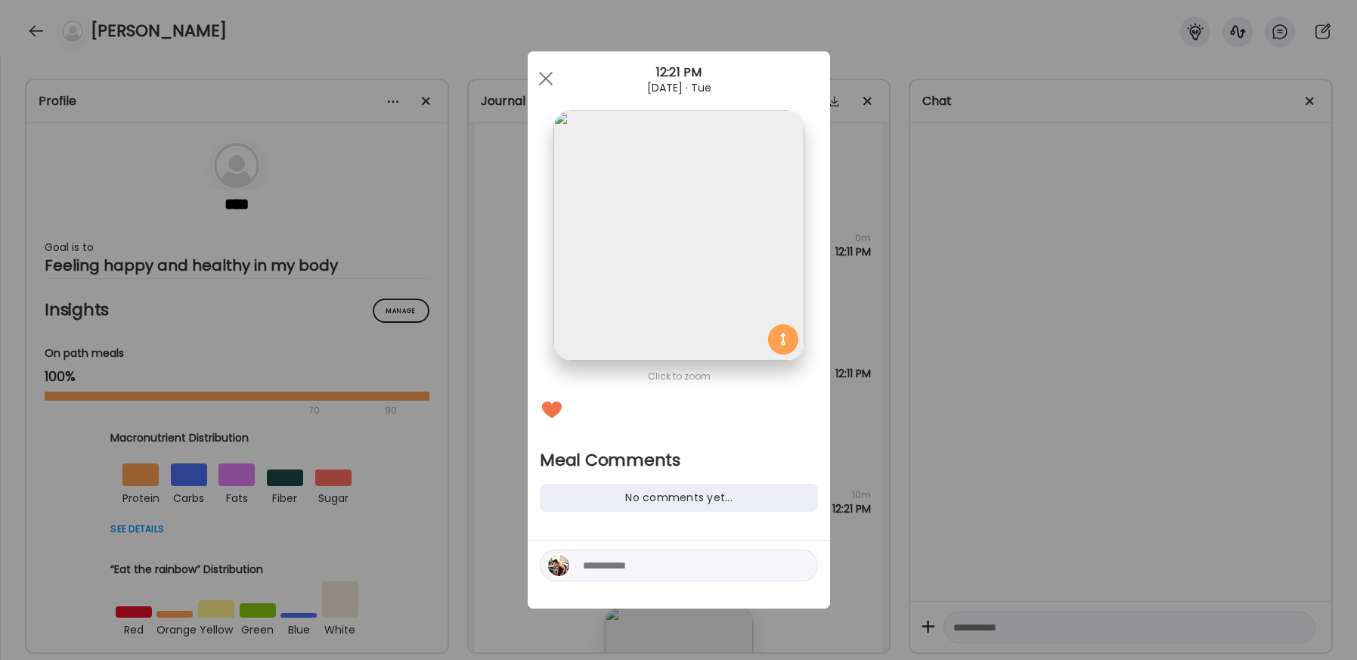
click at [694, 564] on textarea at bounding box center [685, 565] width 204 height 18
type textarea "**********"
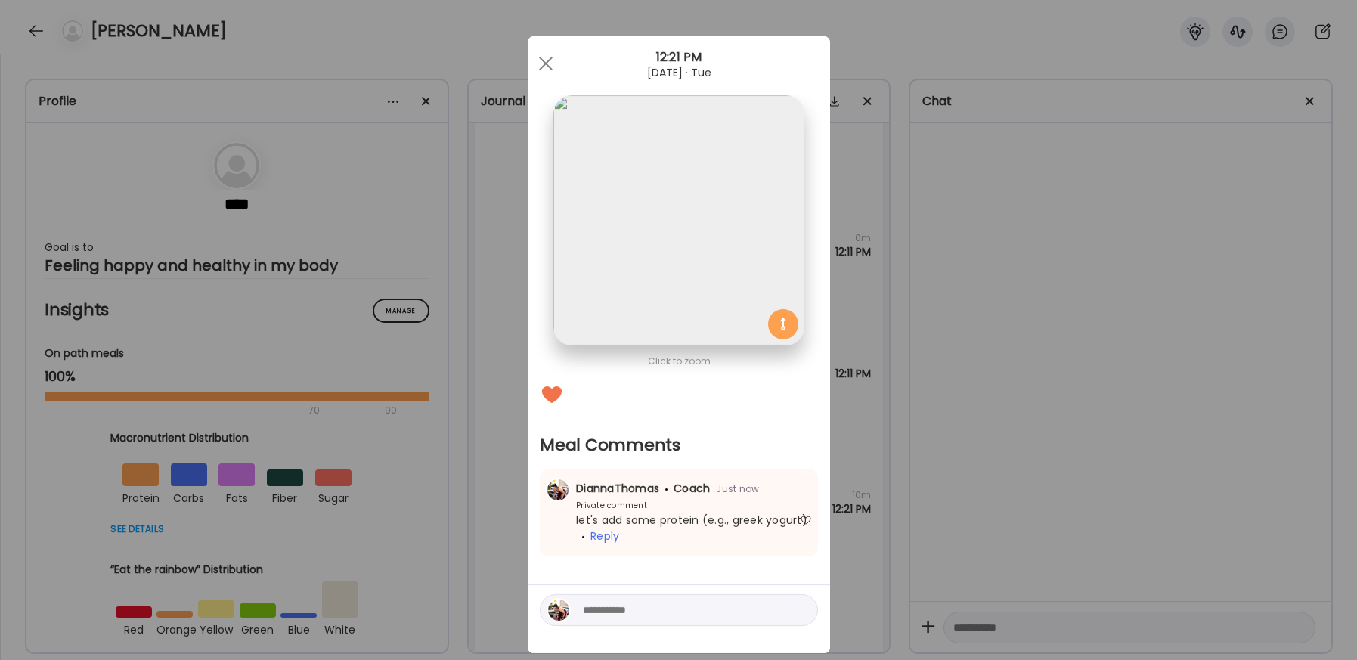
click at [552, 47] on div "Ate Coach Dashboard 12:21 PM [DATE] · Tue" at bounding box center [679, 63] width 302 height 54
click at [552, 59] on div at bounding box center [546, 63] width 30 height 30
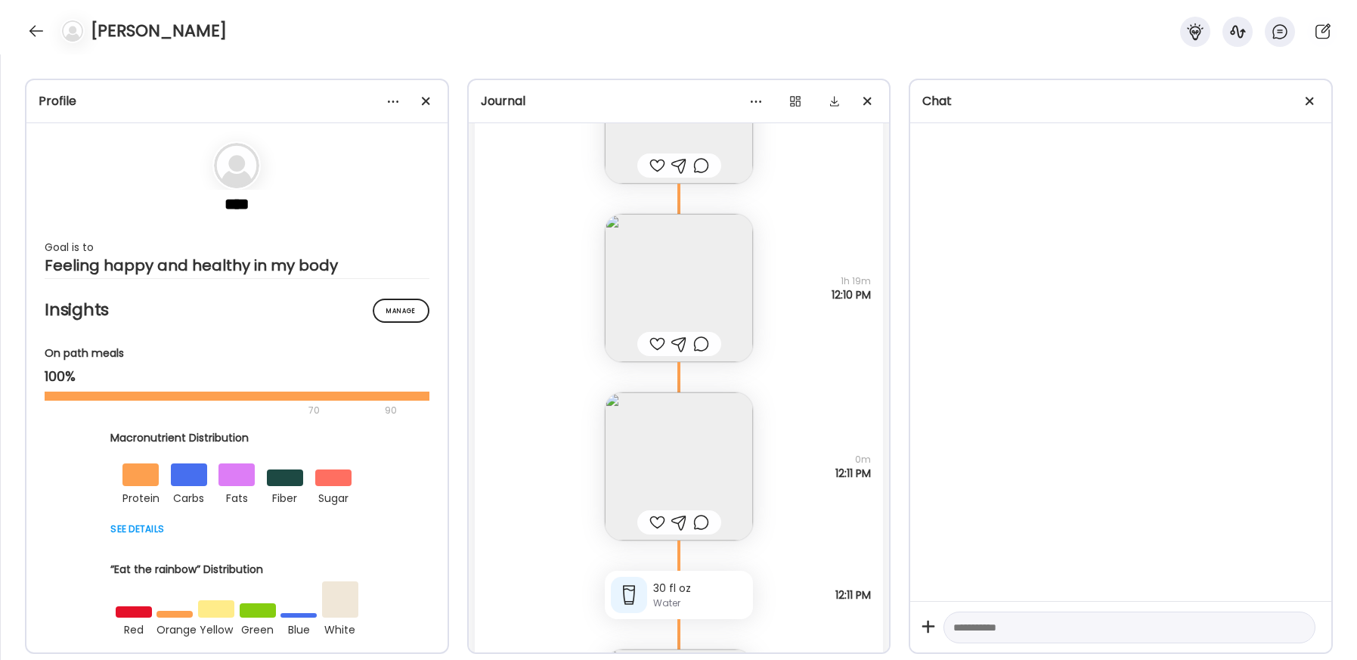
scroll to position [42110, 0]
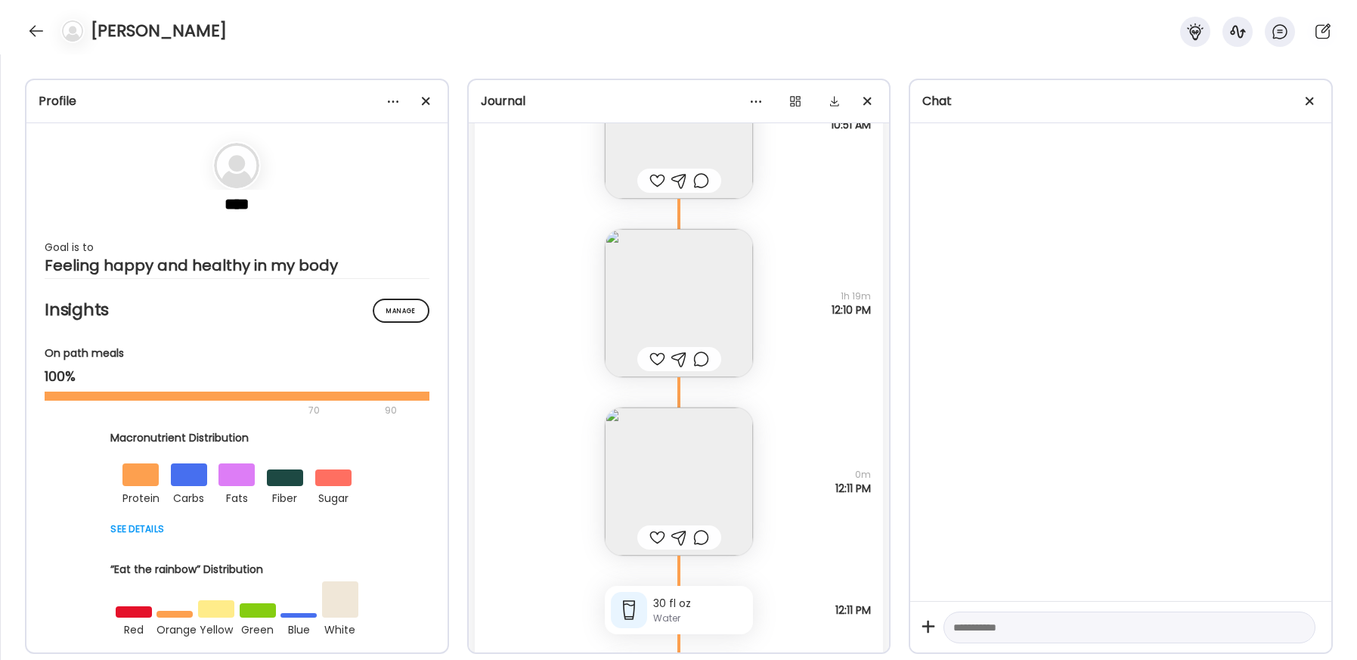
click at [648, 540] on div at bounding box center [679, 537] width 84 height 24
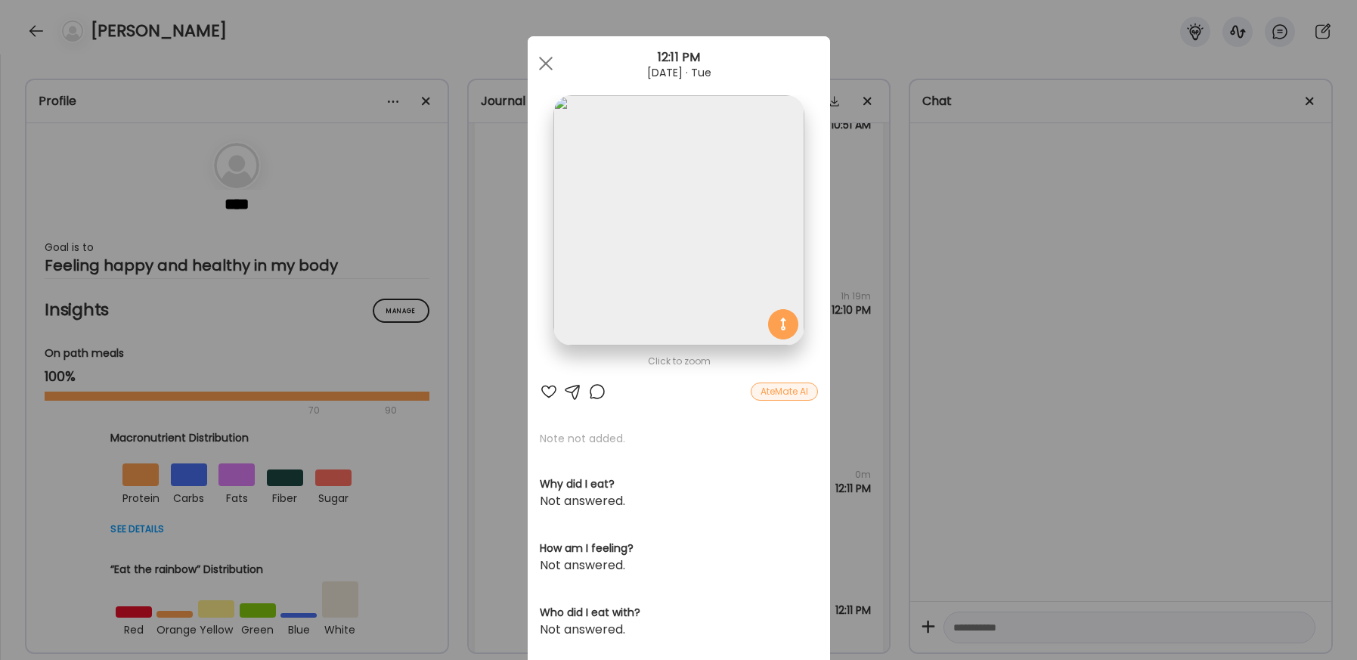
click at [551, 381] on div "Click to zoom AteMate AI Note not added. Why did I eat? Not answered. How am I …" at bounding box center [679, 481] width 302 height 890
click at [551, 382] on div at bounding box center [549, 391] width 18 height 18
click at [544, 61] on div at bounding box center [546, 63] width 30 height 30
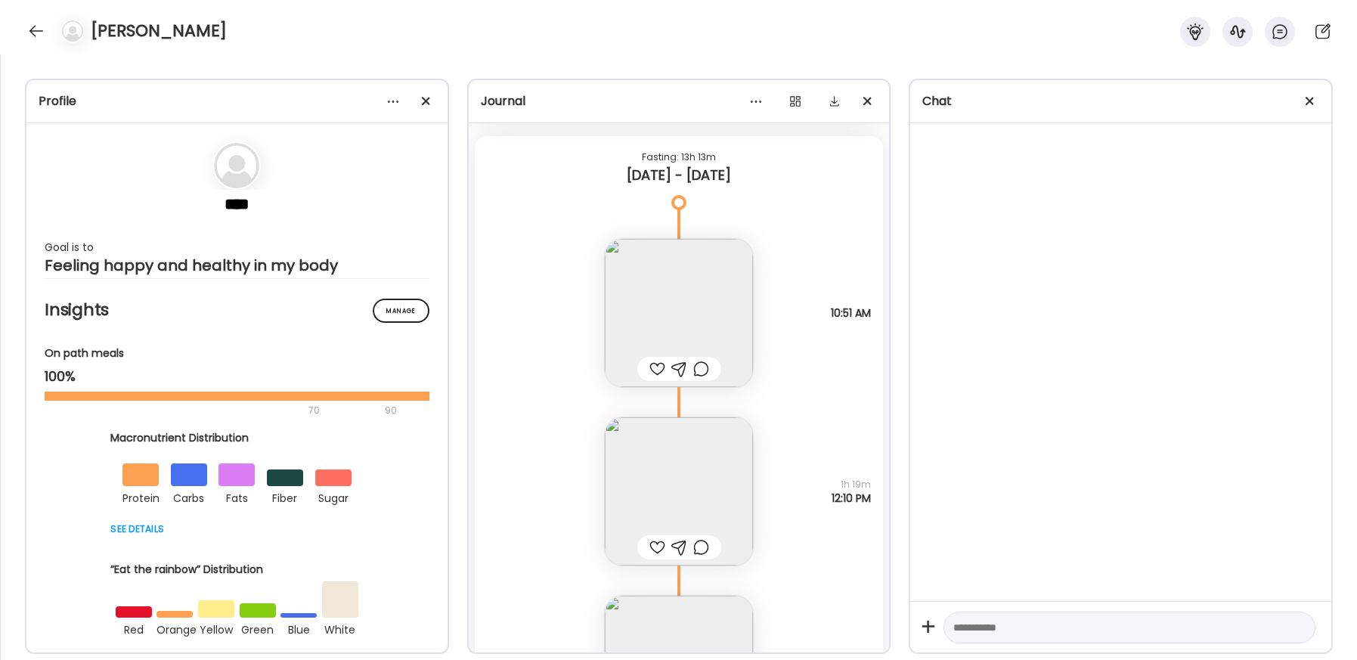
scroll to position [41917, 0]
click at [653, 373] on div at bounding box center [657, 373] width 16 height 18
click at [695, 376] on div at bounding box center [701, 373] width 16 height 18
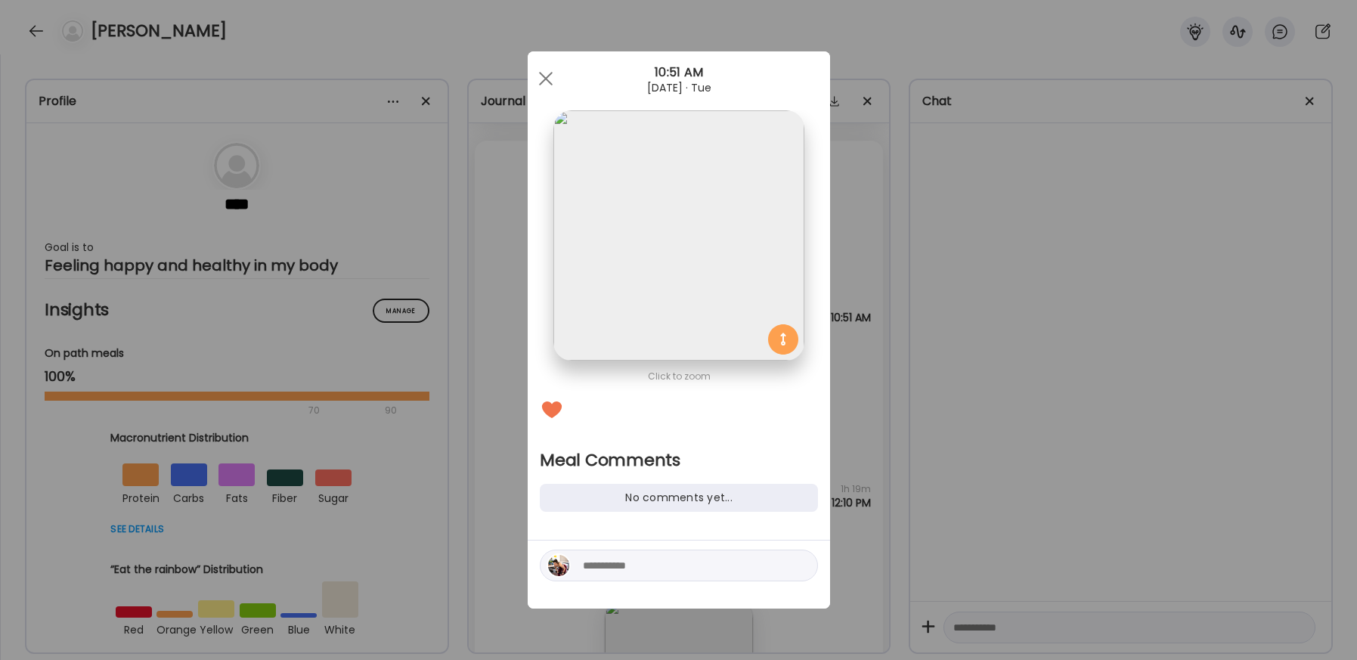
click at [639, 567] on textarea at bounding box center [685, 565] width 204 height 18
type textarea "**********"
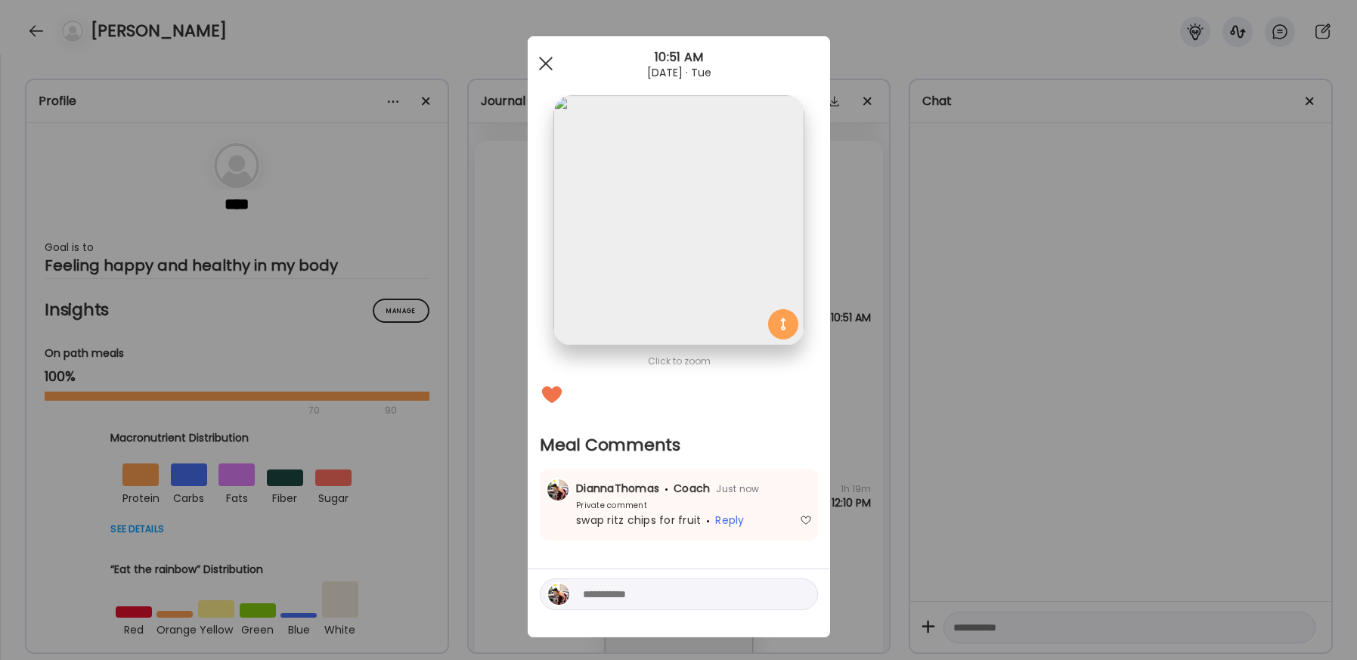
click at [545, 63] on span at bounding box center [545, 64] width 14 height 14
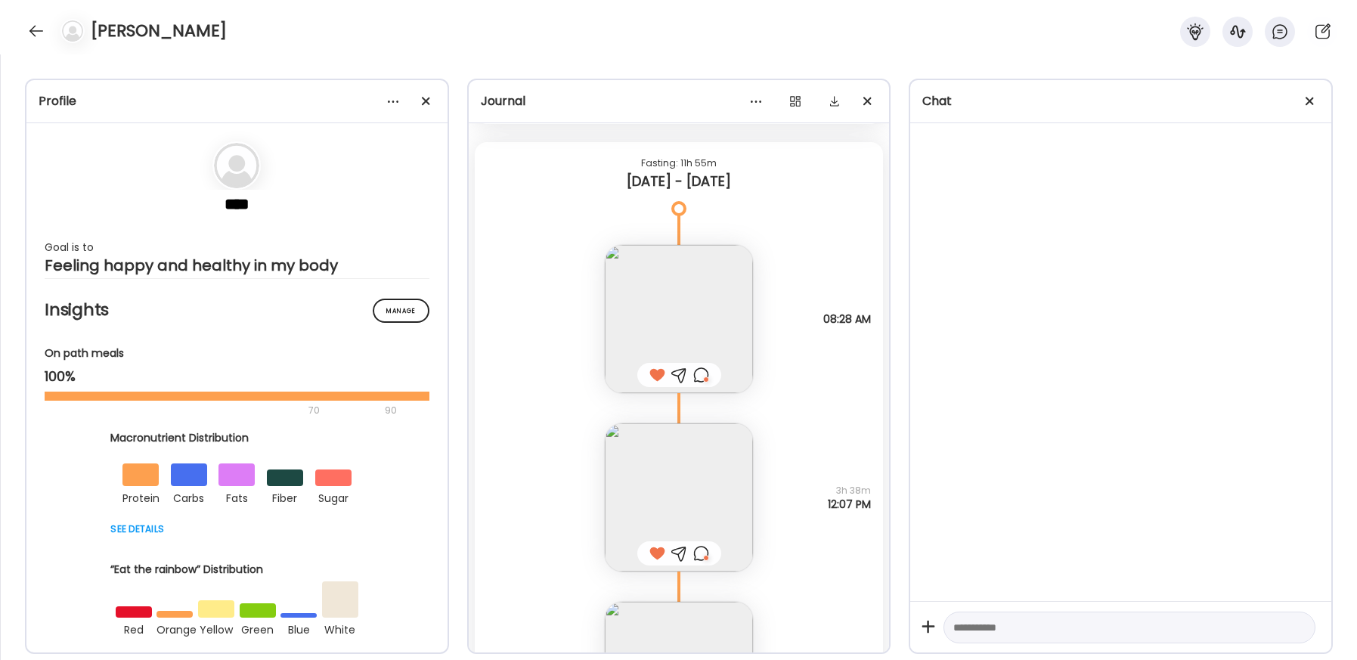
scroll to position [46722, 0]
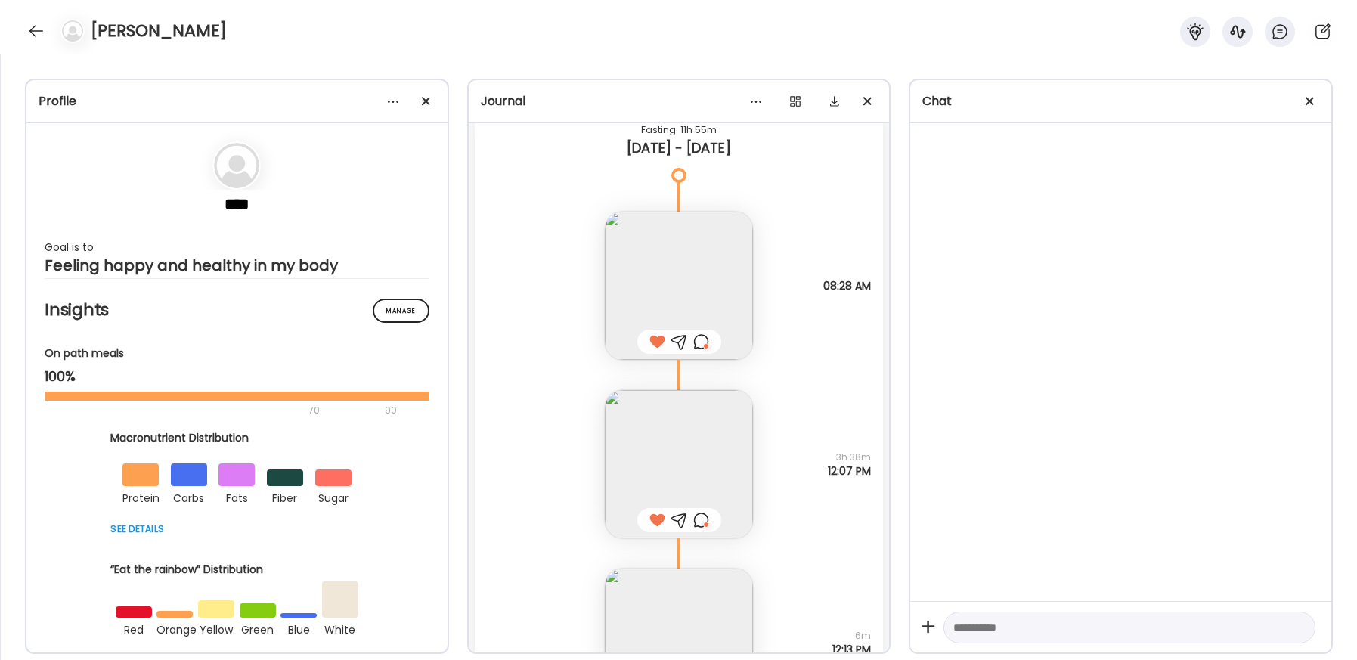
click at [692, 305] on img at bounding box center [679, 286] width 148 height 148
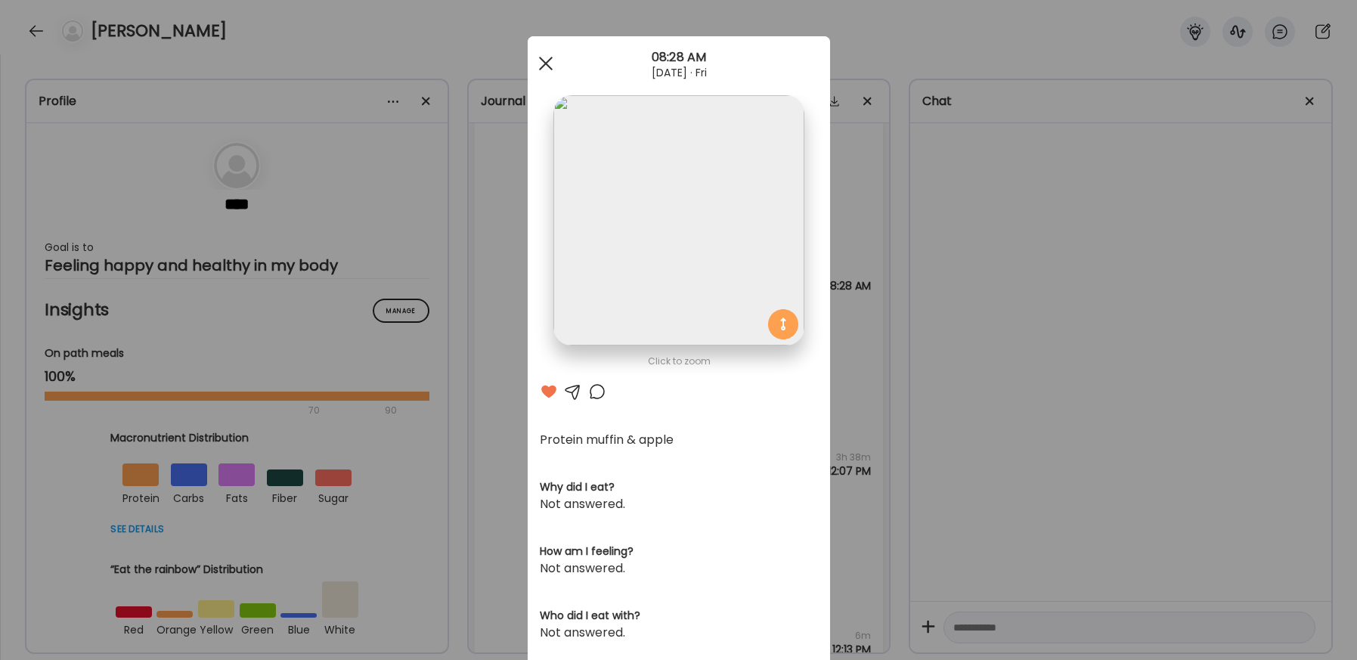
click at [546, 63] on div at bounding box center [546, 63] width 30 height 30
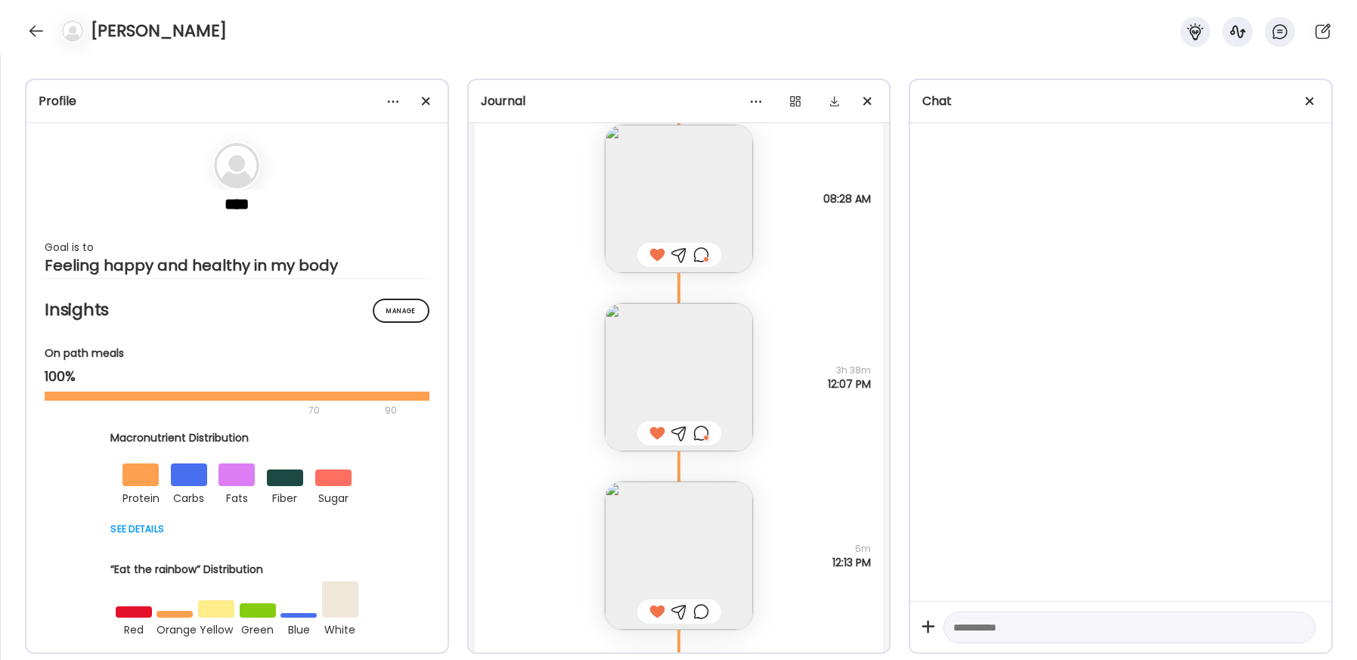
scroll to position [46810, 0]
click at [688, 323] on img at bounding box center [679, 376] width 148 height 148
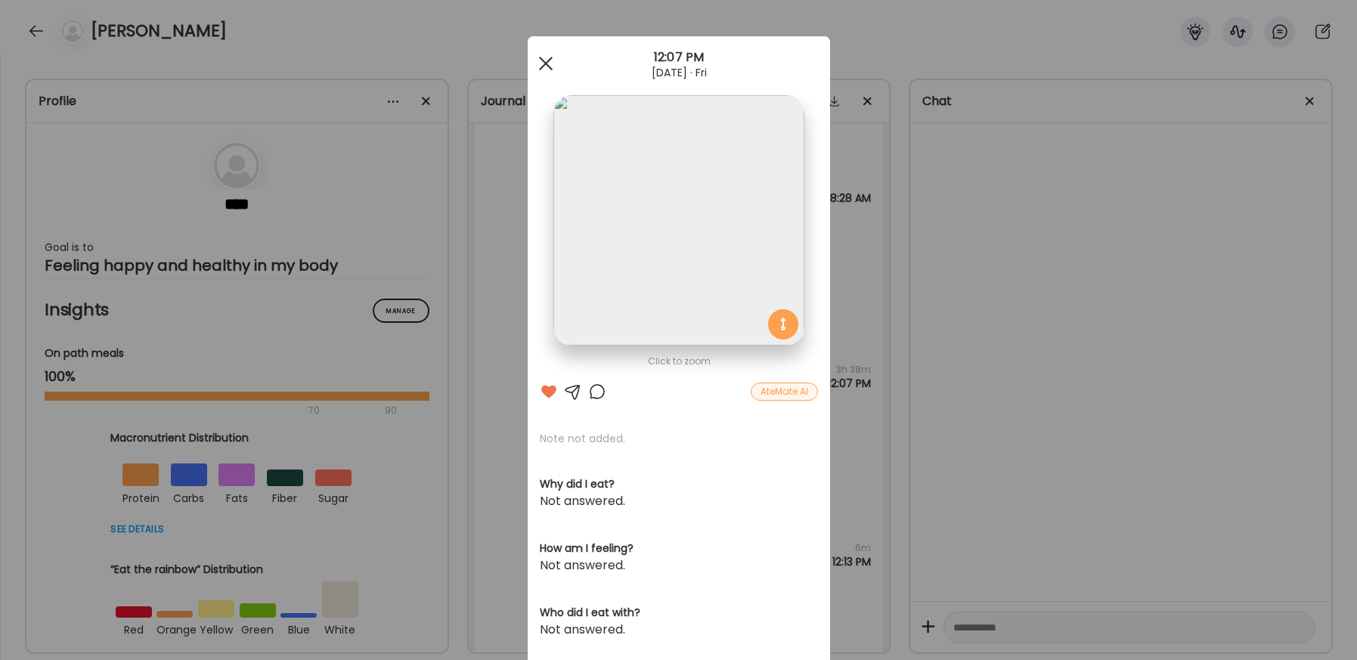
click at [552, 61] on div at bounding box center [546, 63] width 30 height 30
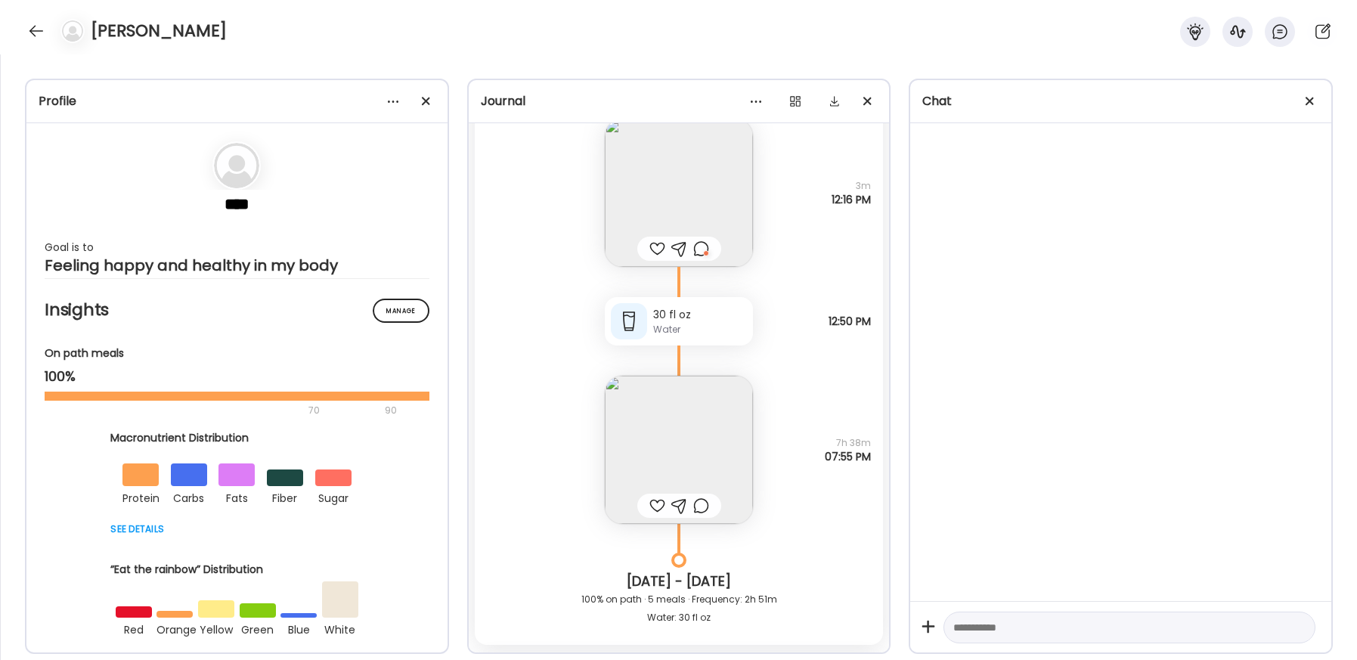
scroll to position [47367, 0]
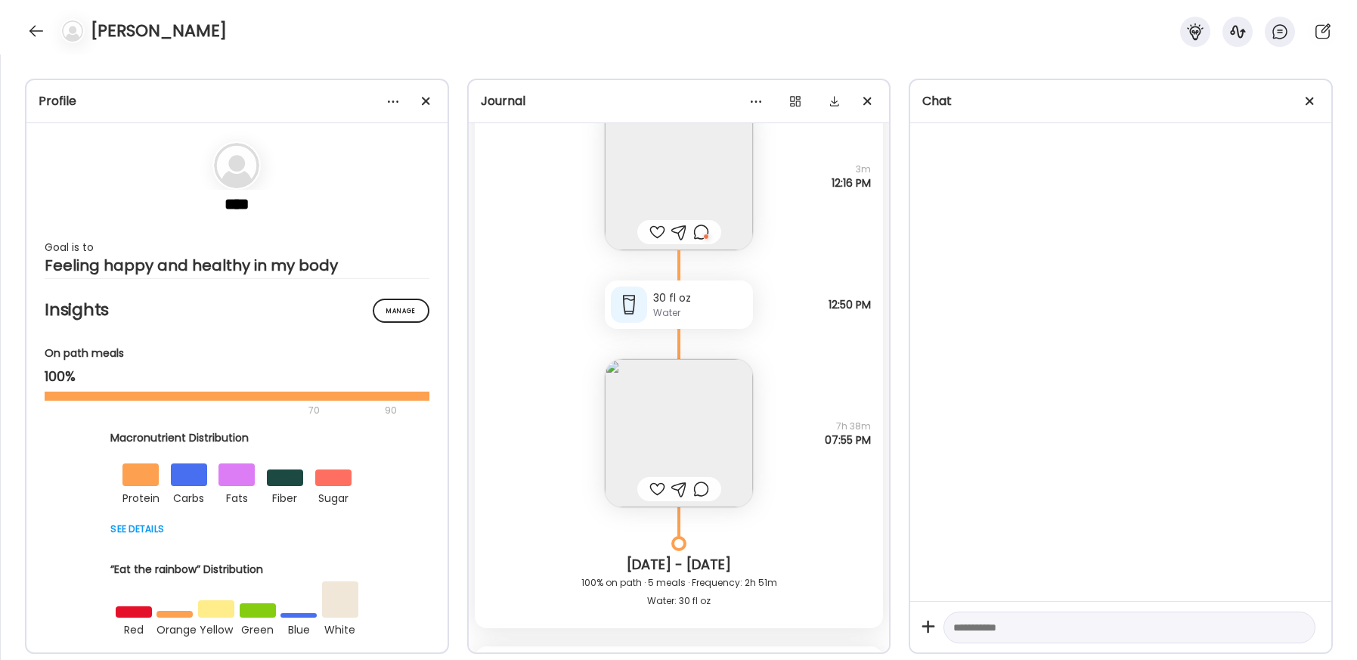
click at [678, 420] on img at bounding box center [679, 433] width 148 height 148
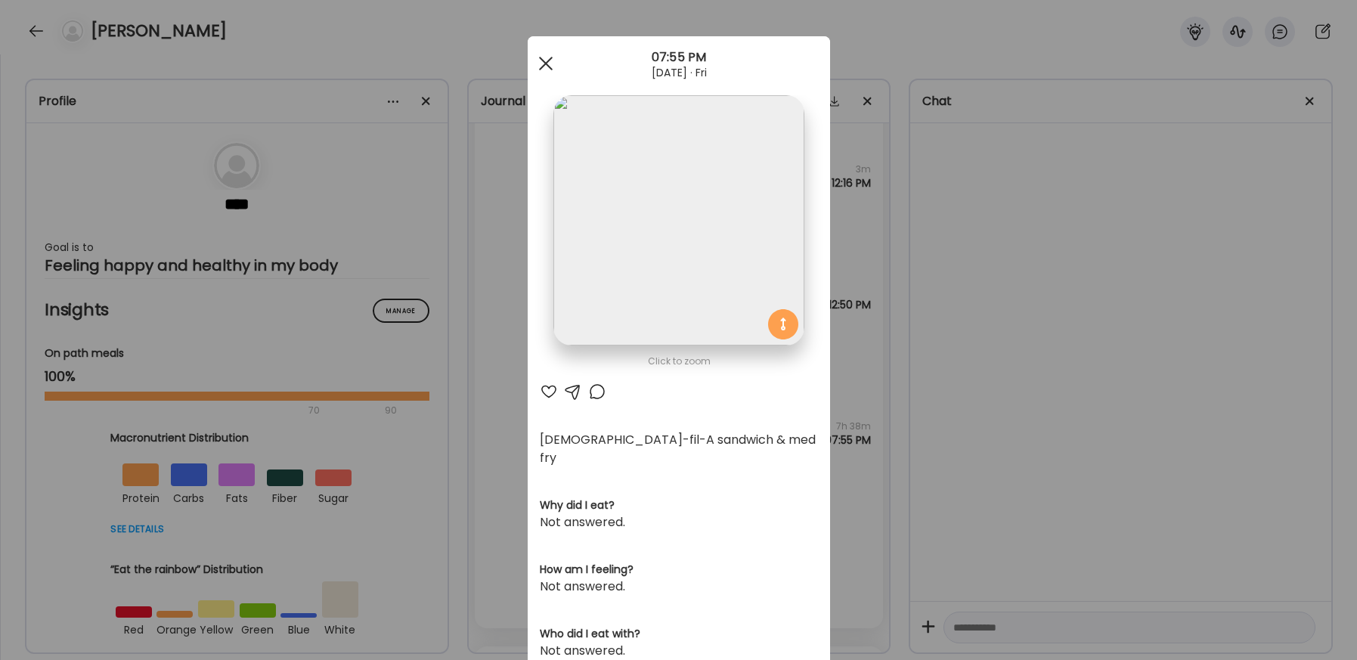
click at [543, 57] on div at bounding box center [546, 63] width 30 height 30
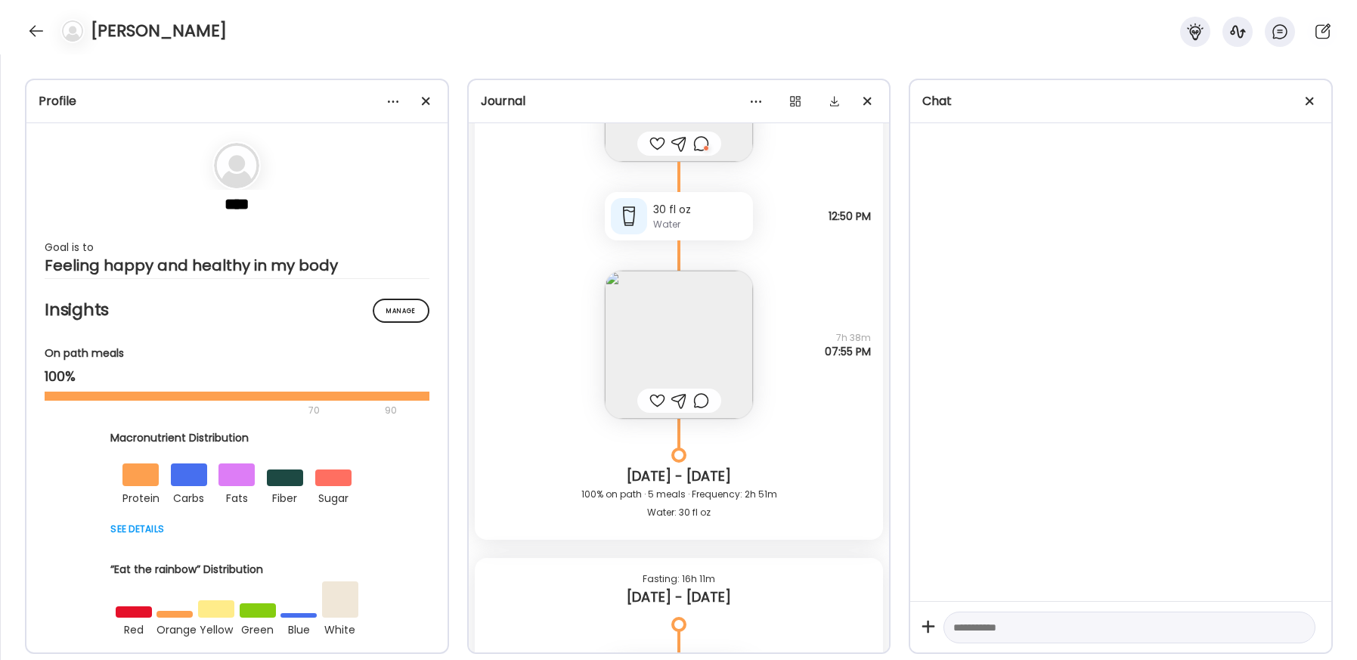
scroll to position [47456, 0]
